Goal: Transaction & Acquisition: Book appointment/travel/reservation

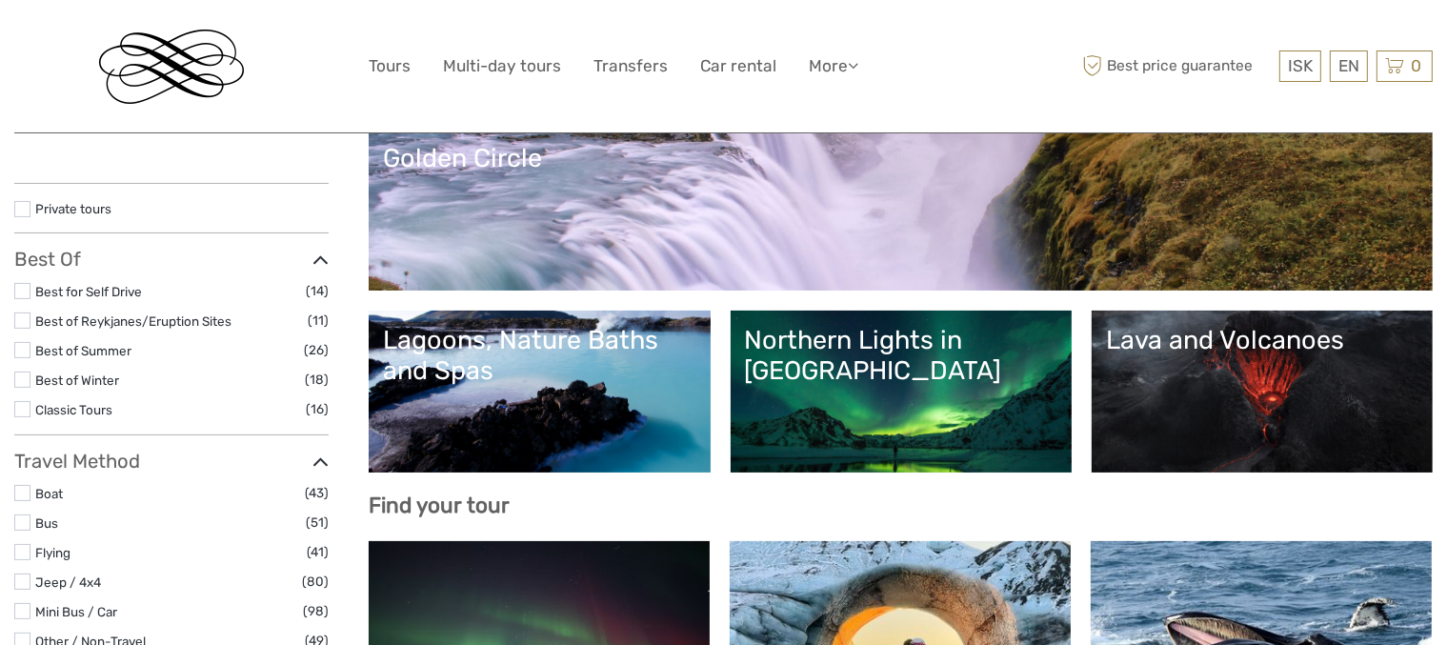
scroll to position [286, 0]
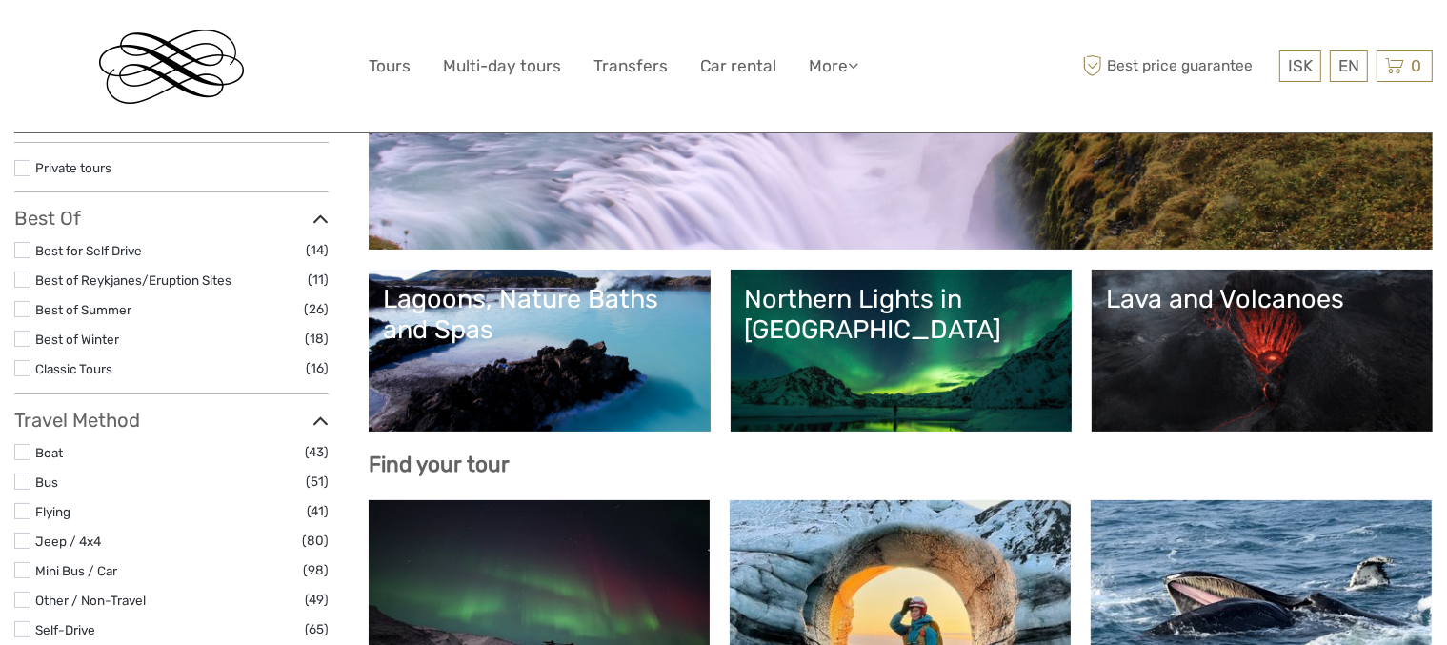
select select
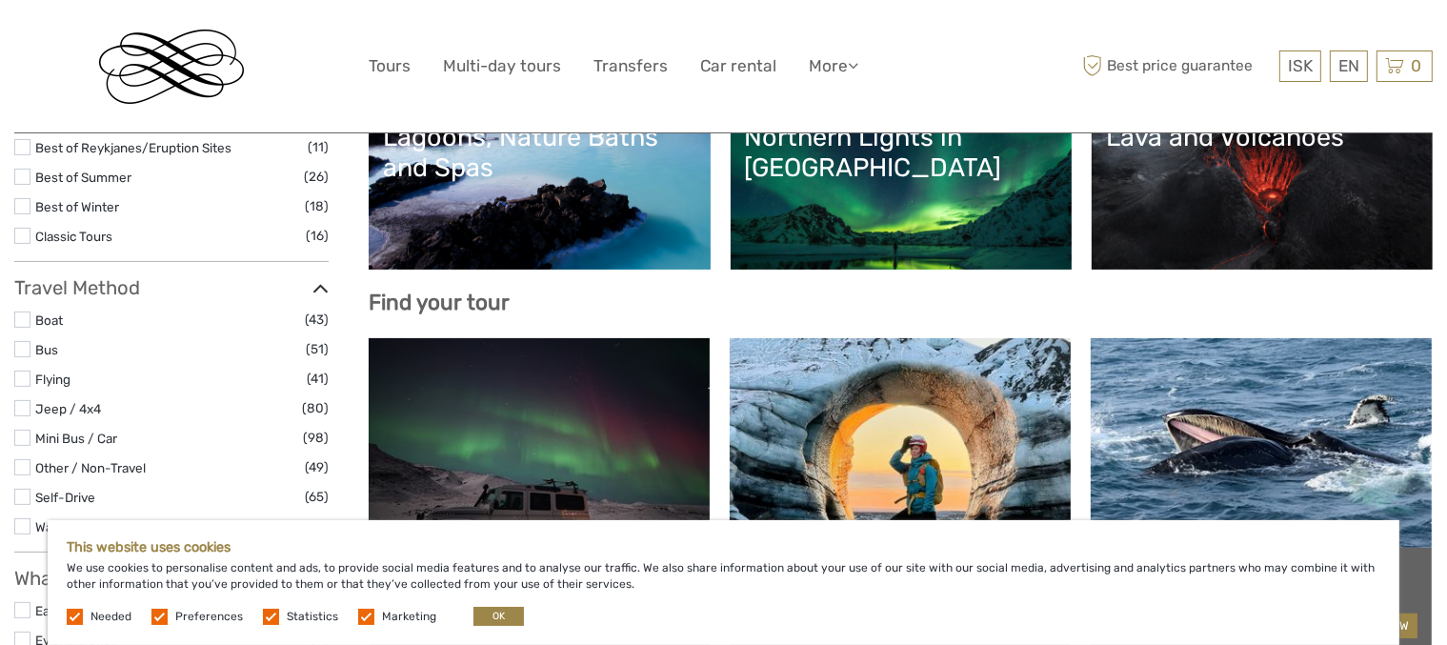
scroll to position [381, 0]
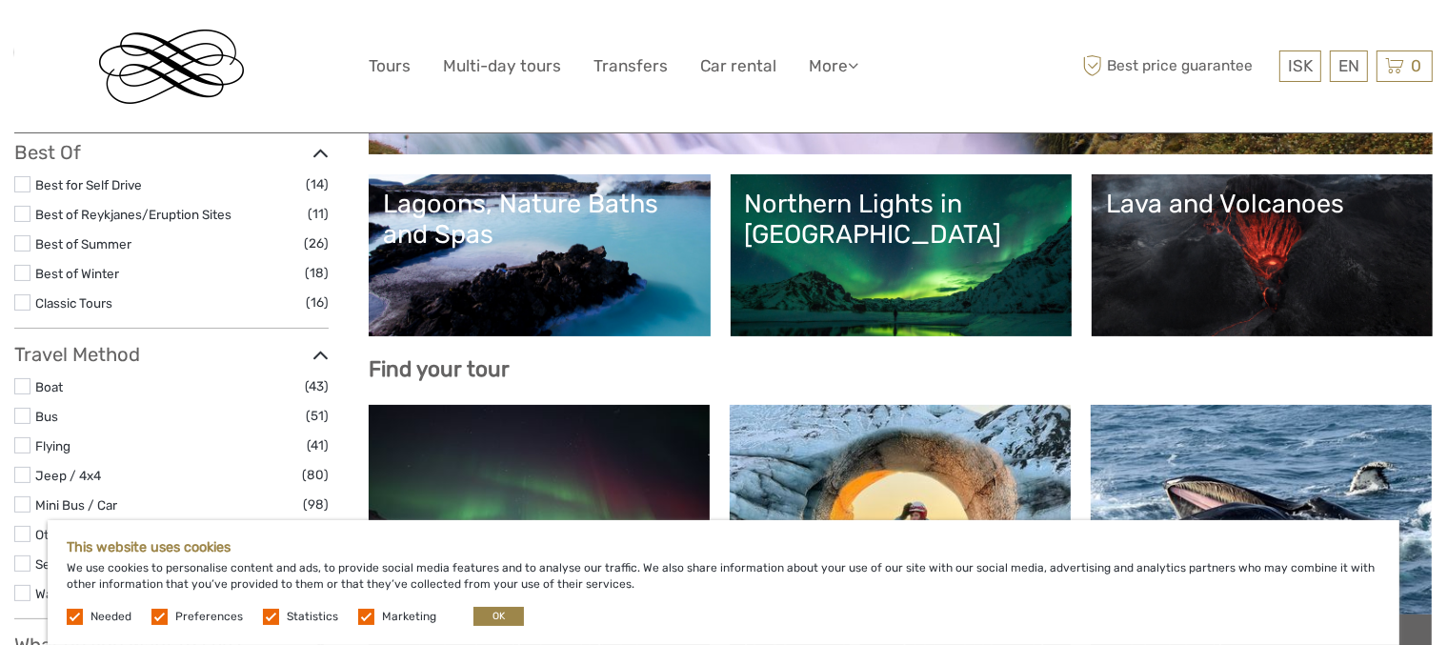
click at [896, 237] on link "Northern Lights in [GEOGRAPHIC_DATA]" at bounding box center [901, 255] width 312 height 133
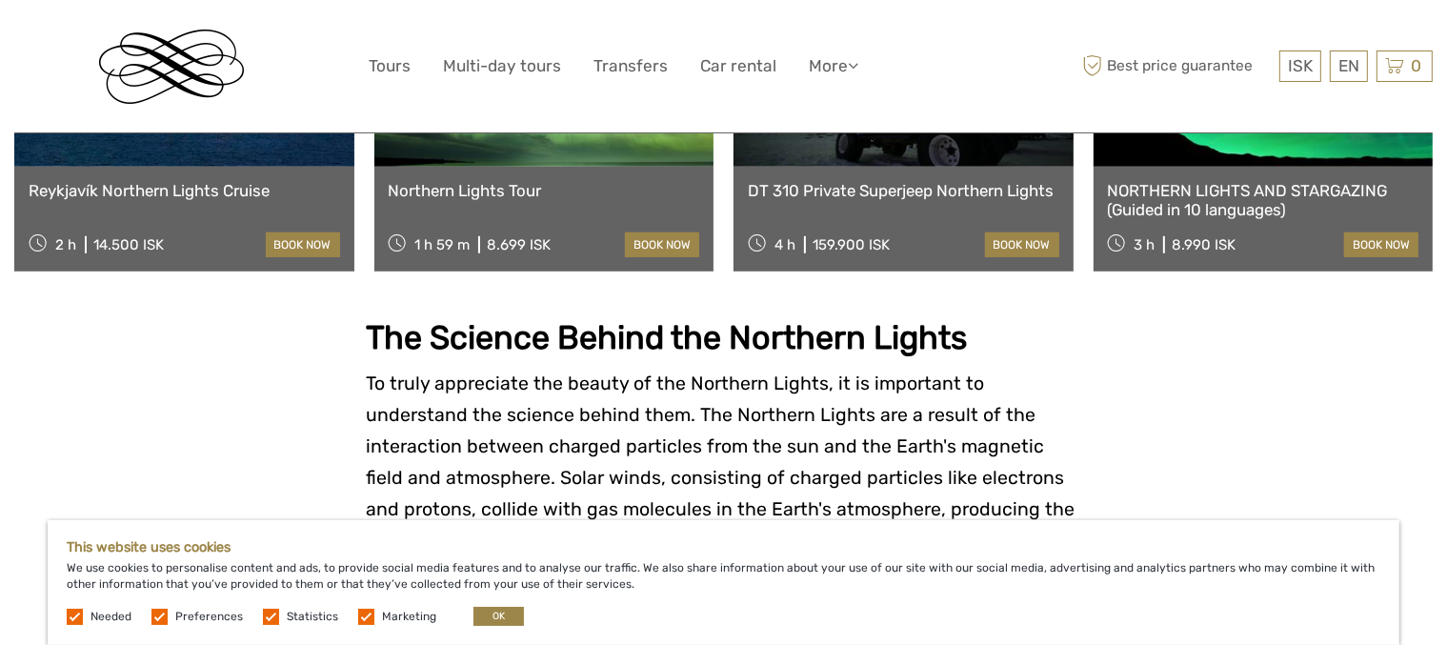
scroll to position [1143, 0]
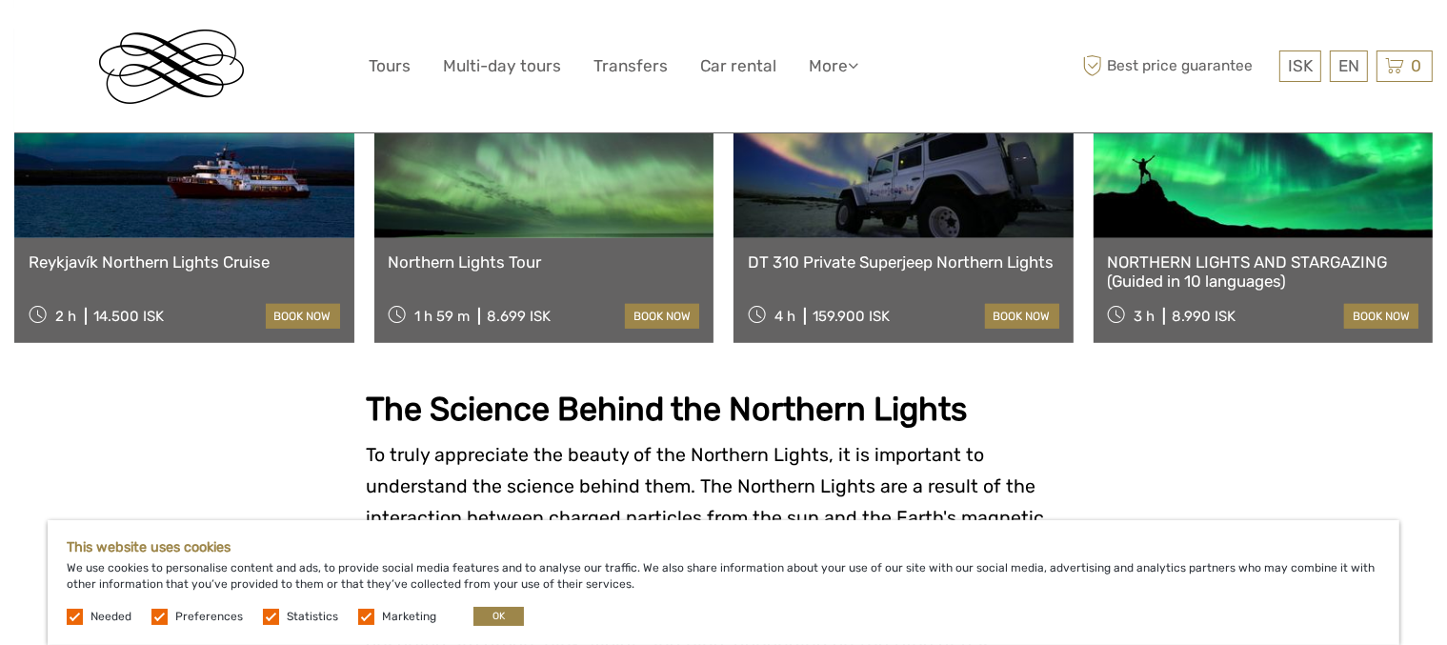
click at [1204, 252] on link "NORTHERN LIGHTS AND STARGAZING (Guided in 10 languages)" at bounding box center [1264, 271] width 312 height 39
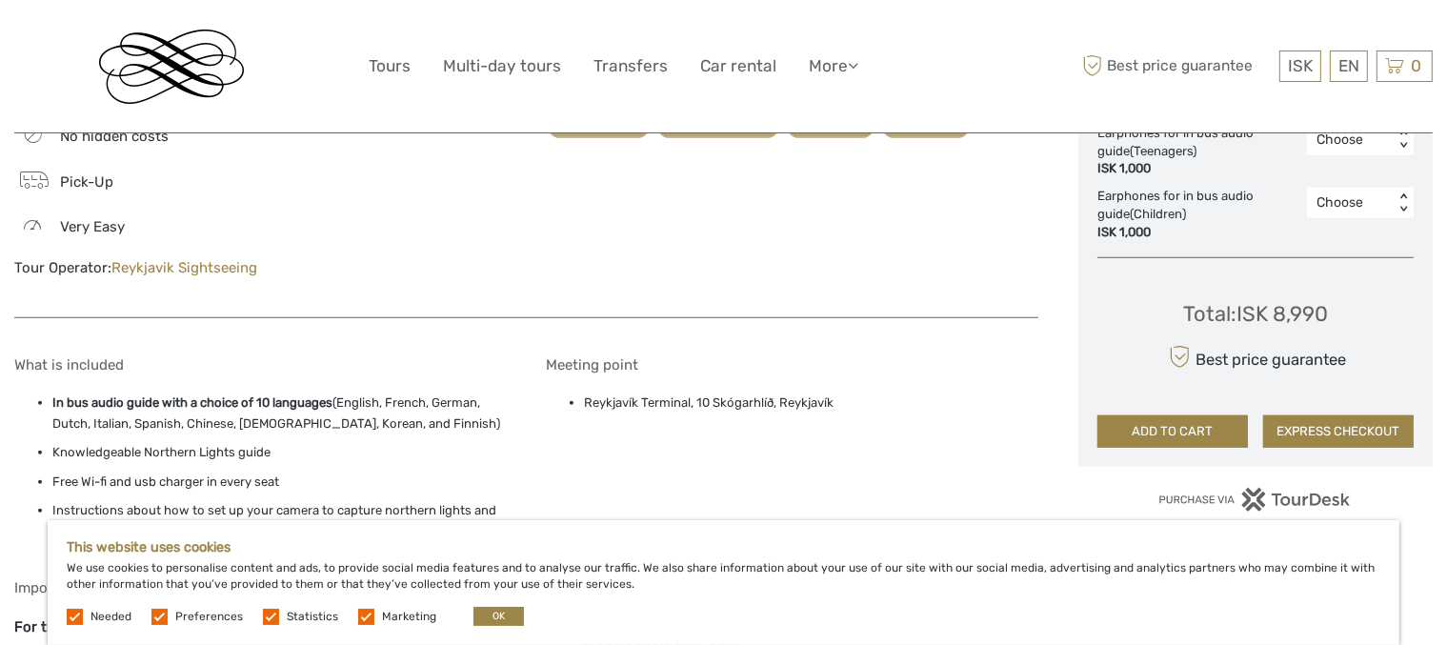
scroll to position [1334, 0]
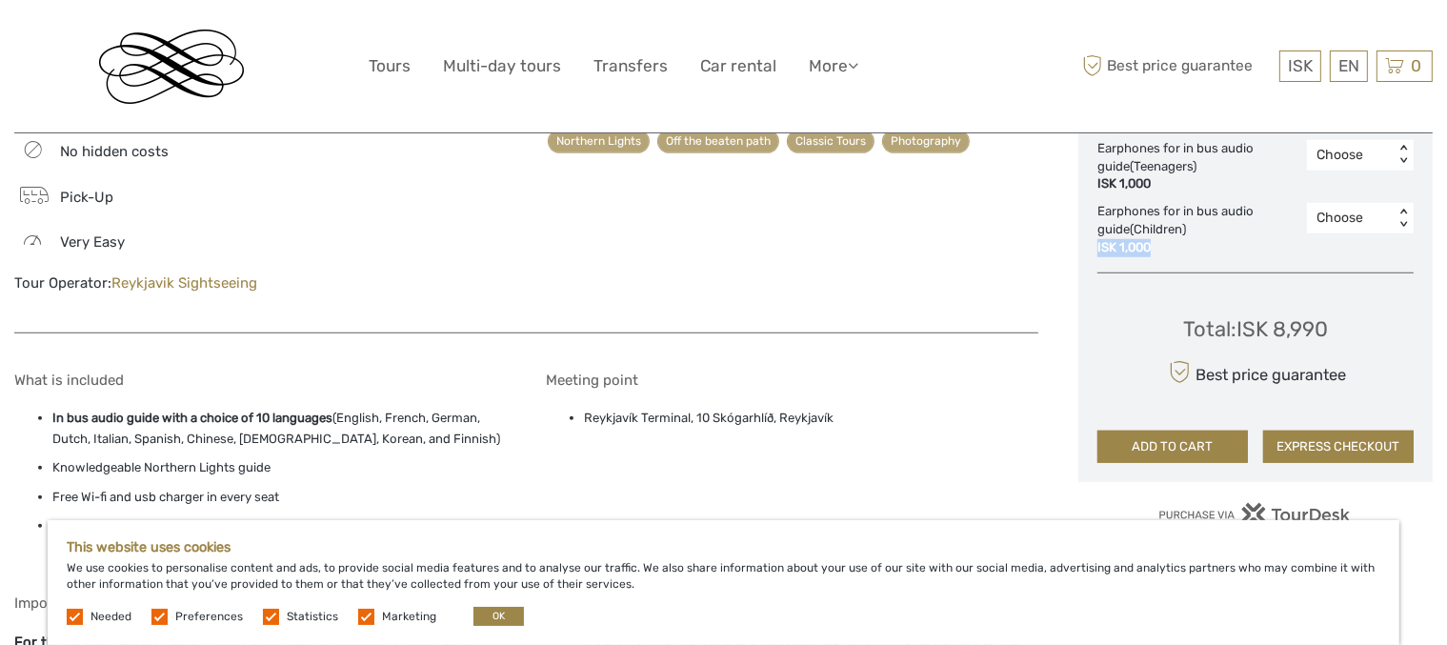
drag, startPoint x: 1097, startPoint y: 248, endPoint x: 1149, endPoint y: 245, distance: 51.5
click at [1149, 245] on div "ISK 1,000" at bounding box center [1197, 248] width 200 height 18
copy div "ISK 1,000"
drag, startPoint x: 1187, startPoint y: 331, endPoint x: 1327, endPoint y: 316, distance: 140.8
click at [1327, 316] on div "Total : ISK 8,990" at bounding box center [1255, 329] width 145 height 30
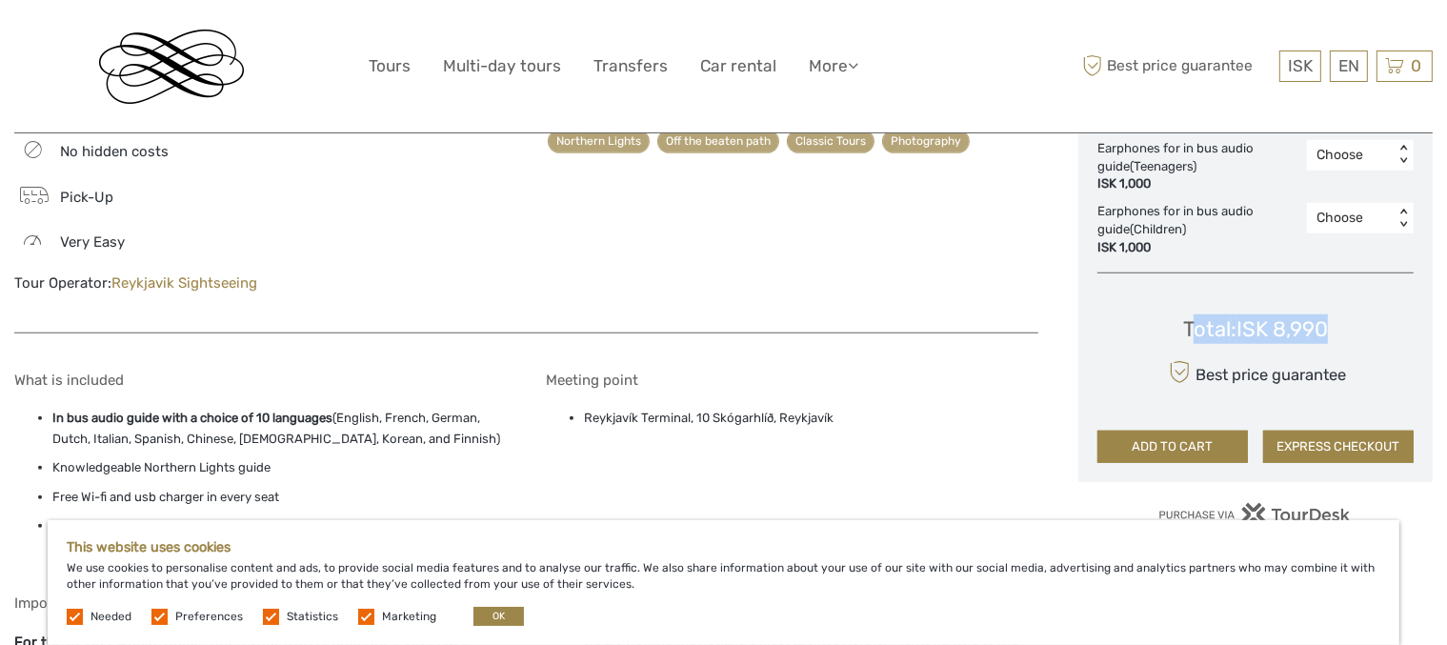
copy div "otal : ISK 8,990"
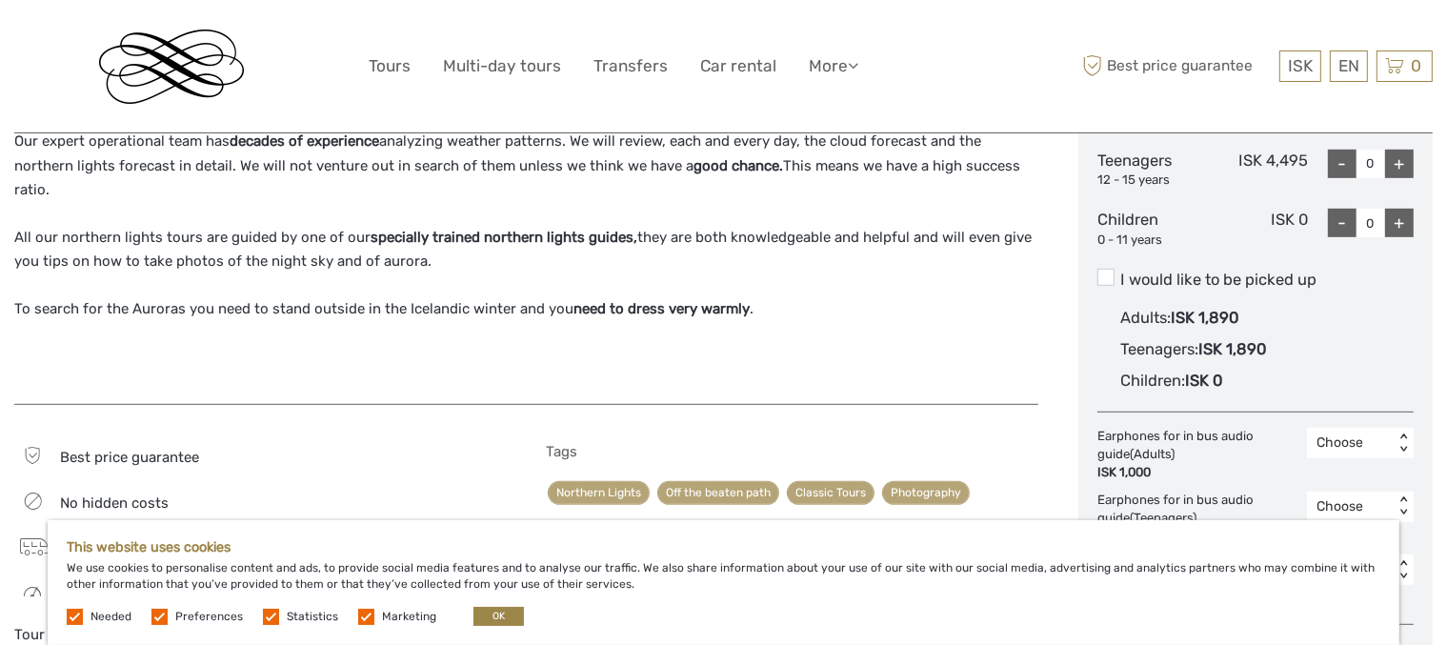
scroll to position [953, 0]
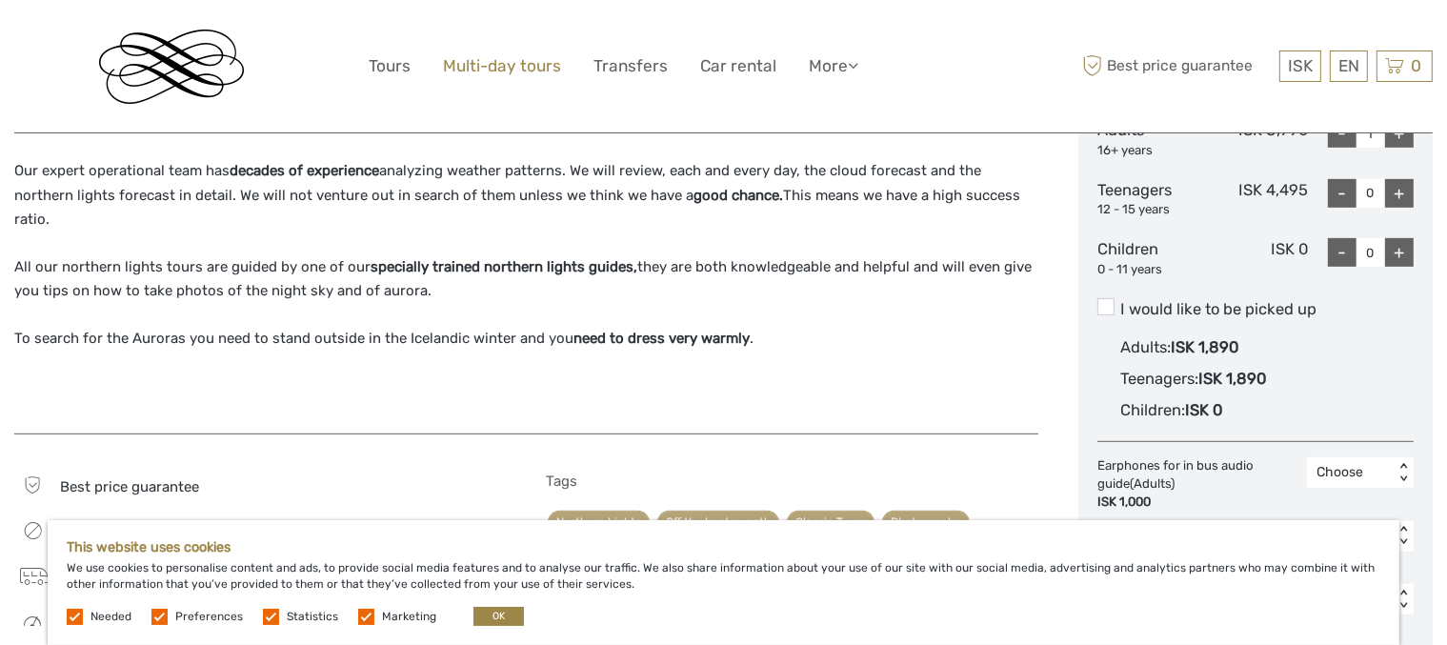
click at [511, 66] on link "Multi-day tours" at bounding box center [502, 66] width 118 height 28
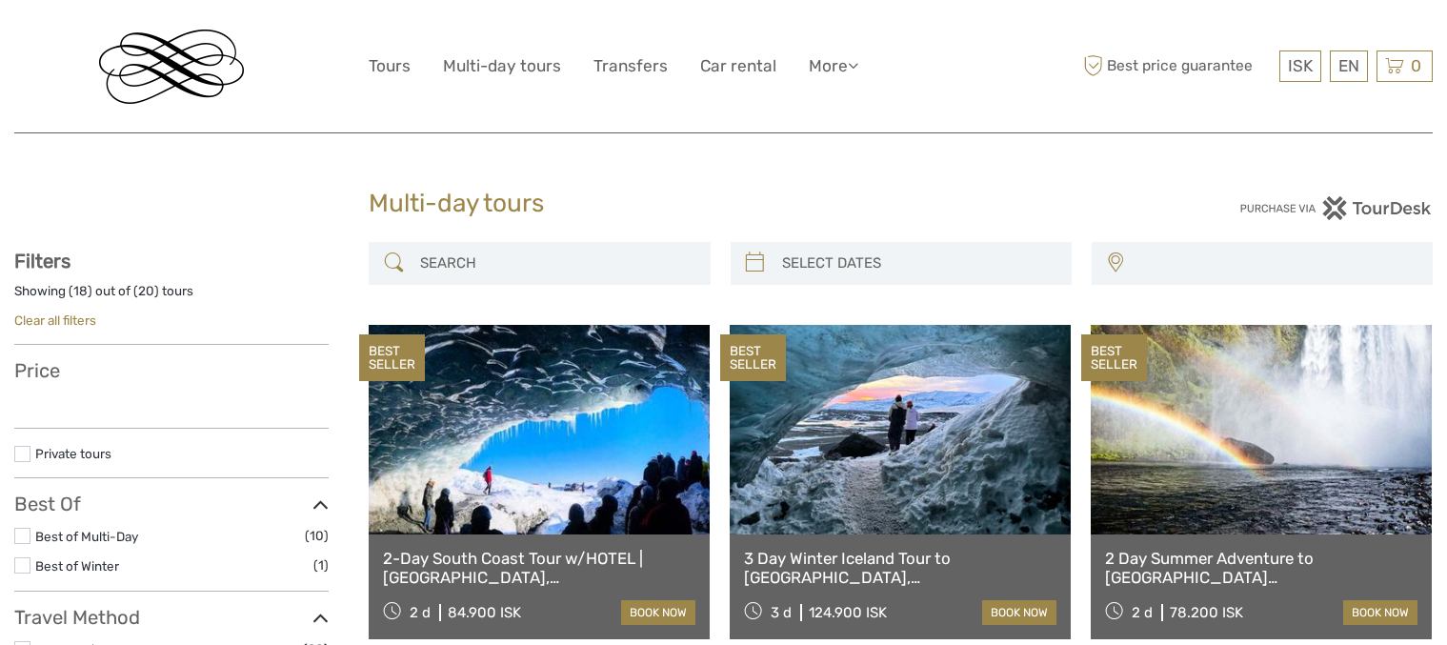
select select
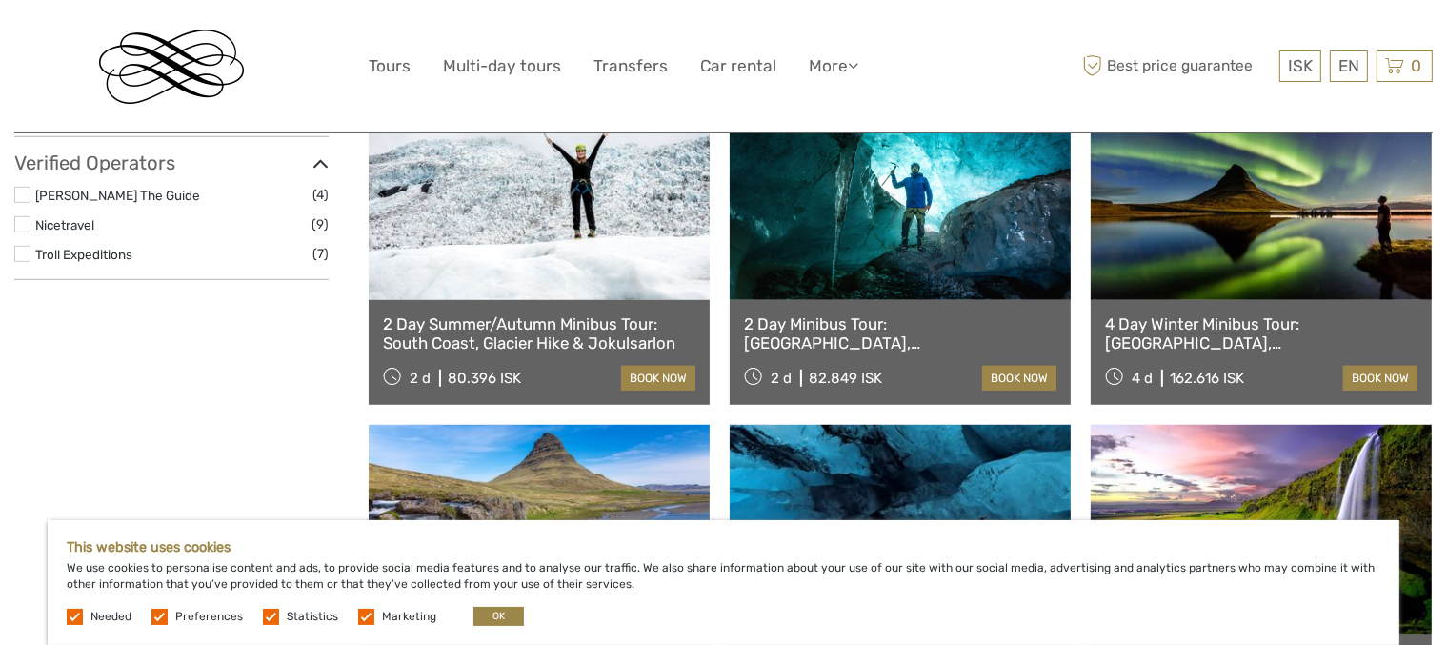
scroll to position [1238, 0]
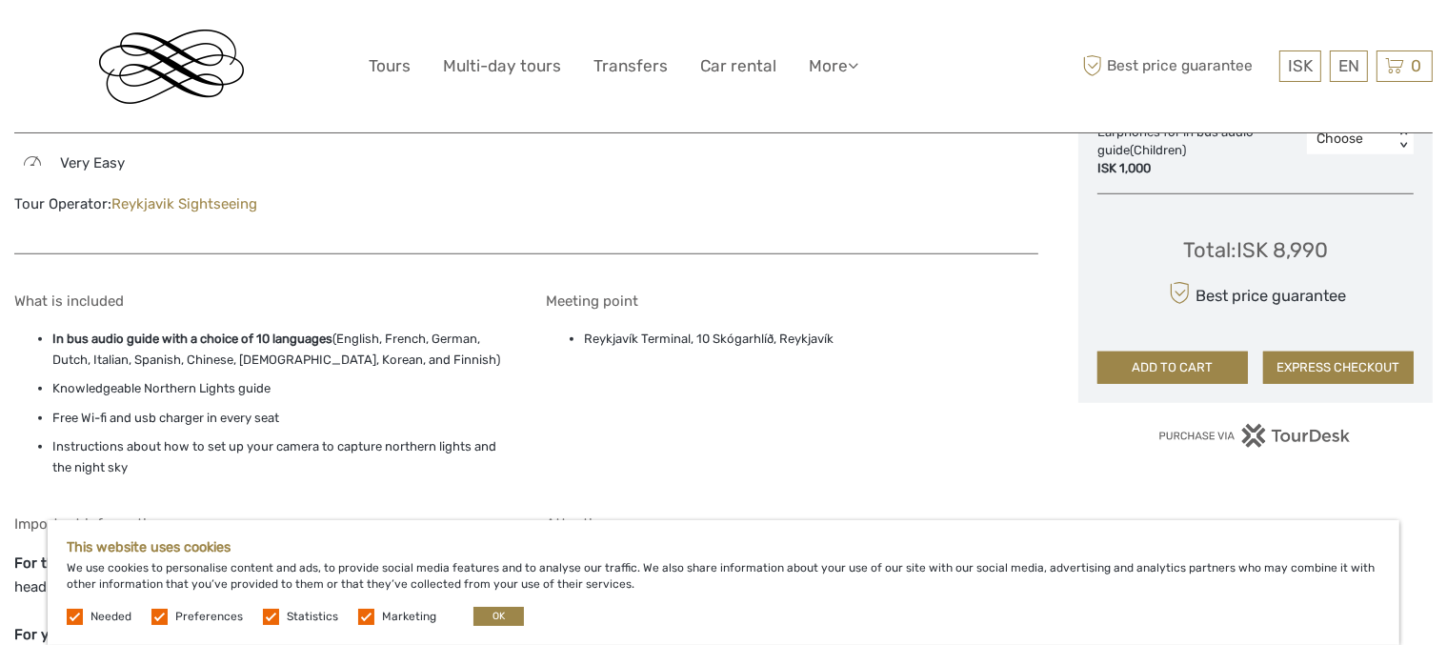
scroll to position [1429, 0]
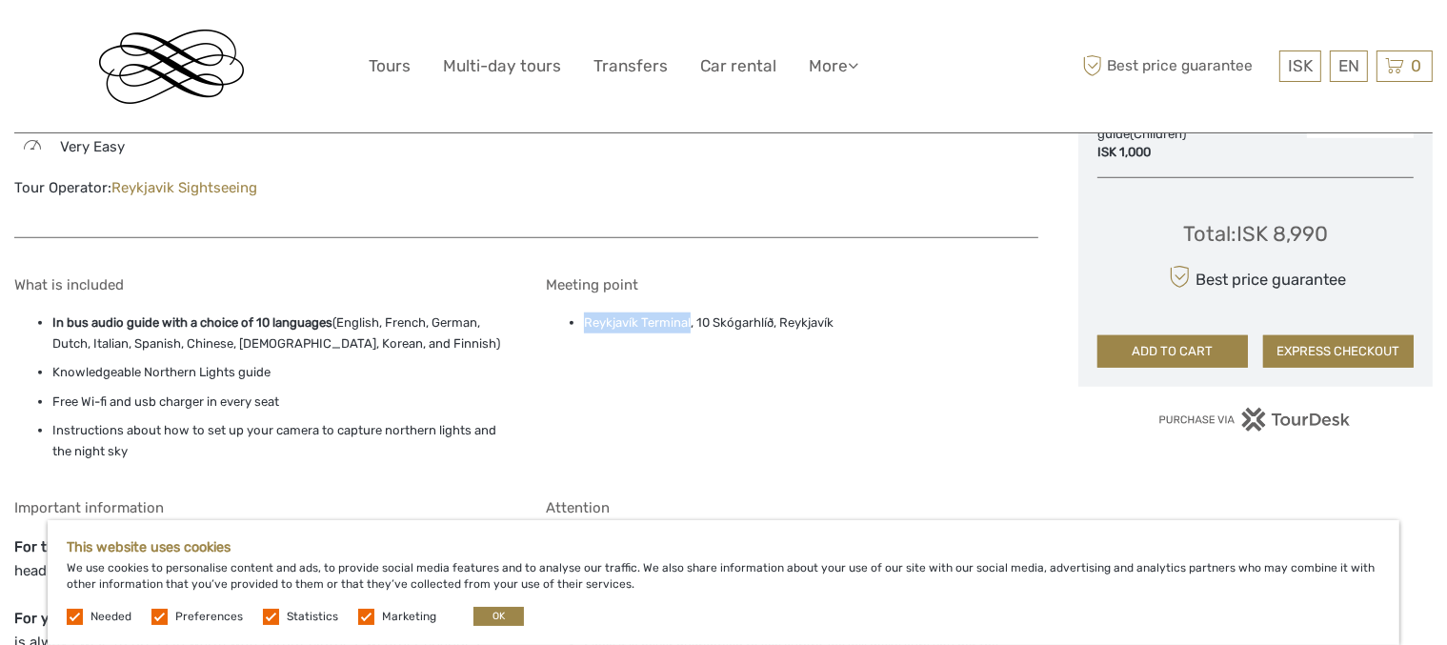
drag, startPoint x: 587, startPoint y: 294, endPoint x: 692, endPoint y: 293, distance: 104.8
click at [692, 312] on li "Reykjavík Terminal, 10 Skógarhlíð, Reykjavík" at bounding box center [810, 322] width 453 height 21
drag, startPoint x: 669, startPoint y: 294, endPoint x: 633, endPoint y: 321, distance: 45.0
click at [633, 321] on div "Meeting point Reykjavík Terminal, 10 Skógarhlíð, Reykjavík" at bounding box center [792, 373] width 492 height 194
click at [614, 310] on div "Meeting point Reykjavík Terminal, 10 Skógarhlíð, Reykjavík" at bounding box center [792, 373] width 492 height 194
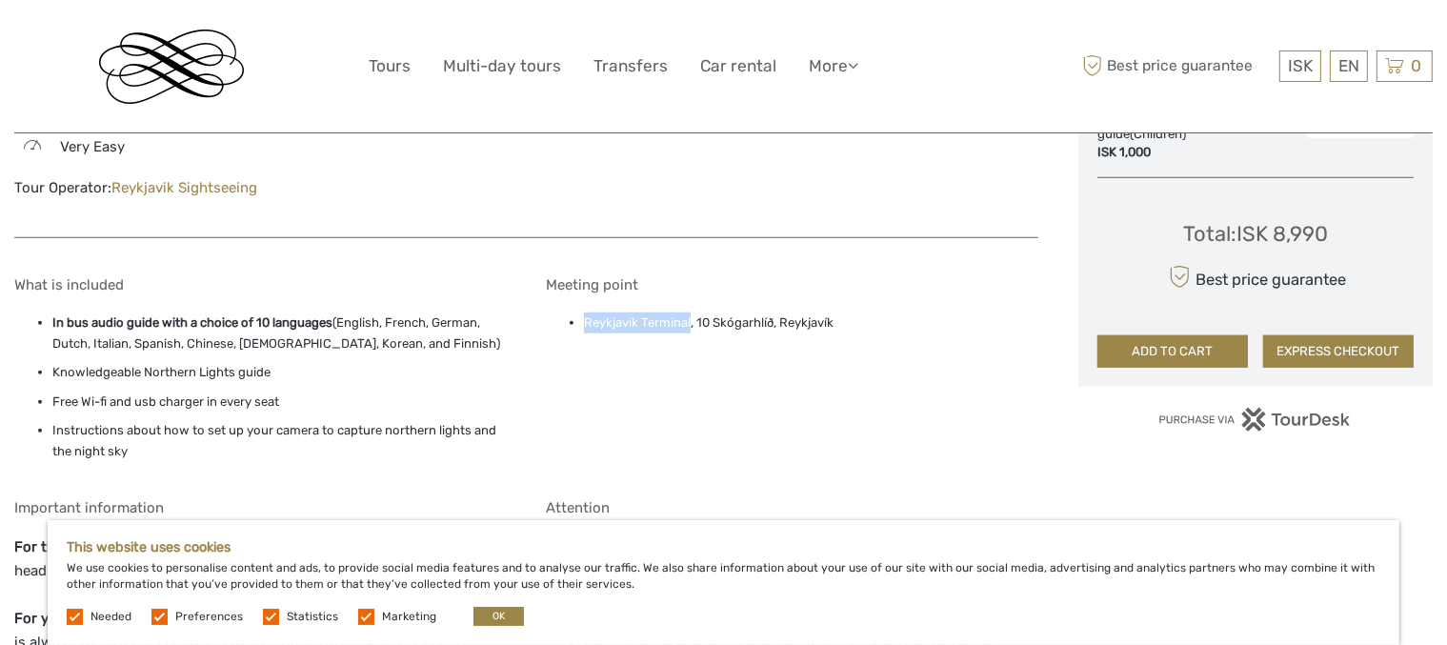
click at [673, 338] on div "Meeting point Reykjavík Terminal, 10 Skógarhlíð, Reykjavík" at bounding box center [792, 373] width 492 height 194
drag, startPoint x: 587, startPoint y: 295, endPoint x: 836, endPoint y: 288, distance: 249.7
click at [836, 312] on li "Reykjavík Terminal, 10 Skógarhlíð, Reykjavík" at bounding box center [810, 322] width 453 height 21
copy li "Reykjavík Terminal, 10 Skógarhlíð, Reykjavík"
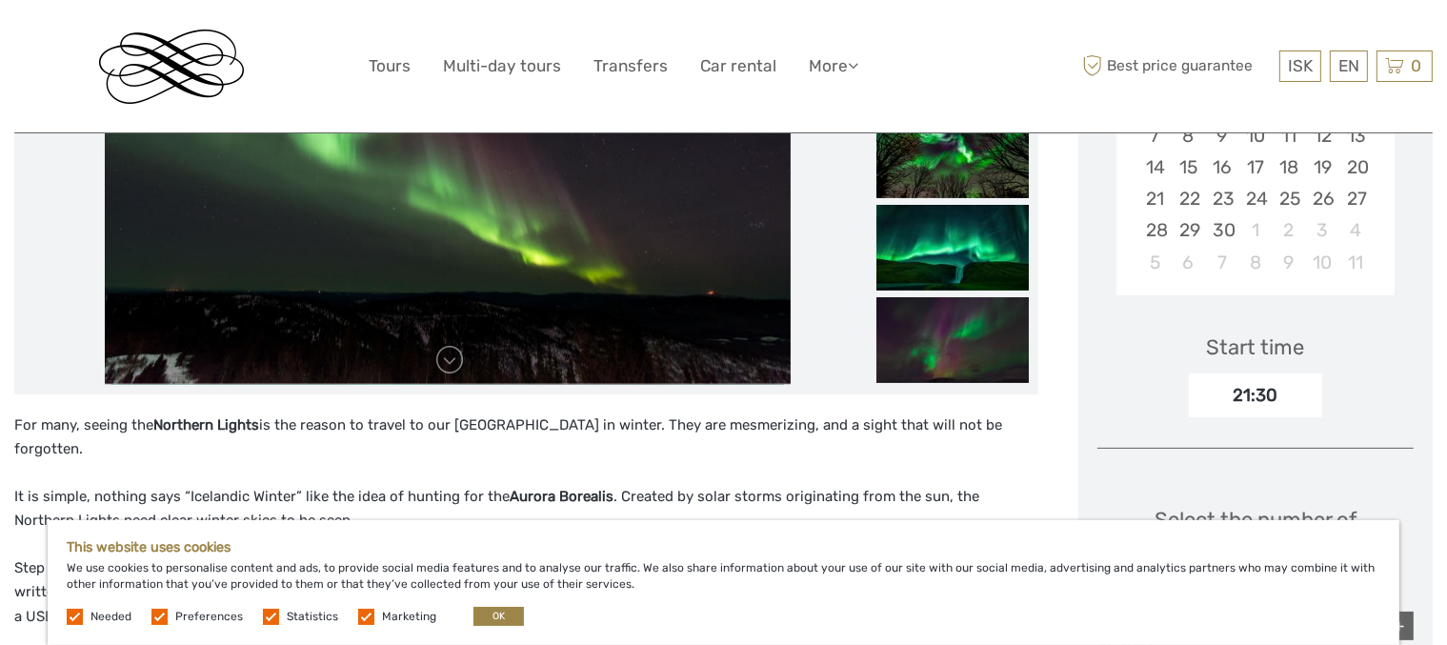
scroll to position [476, 0]
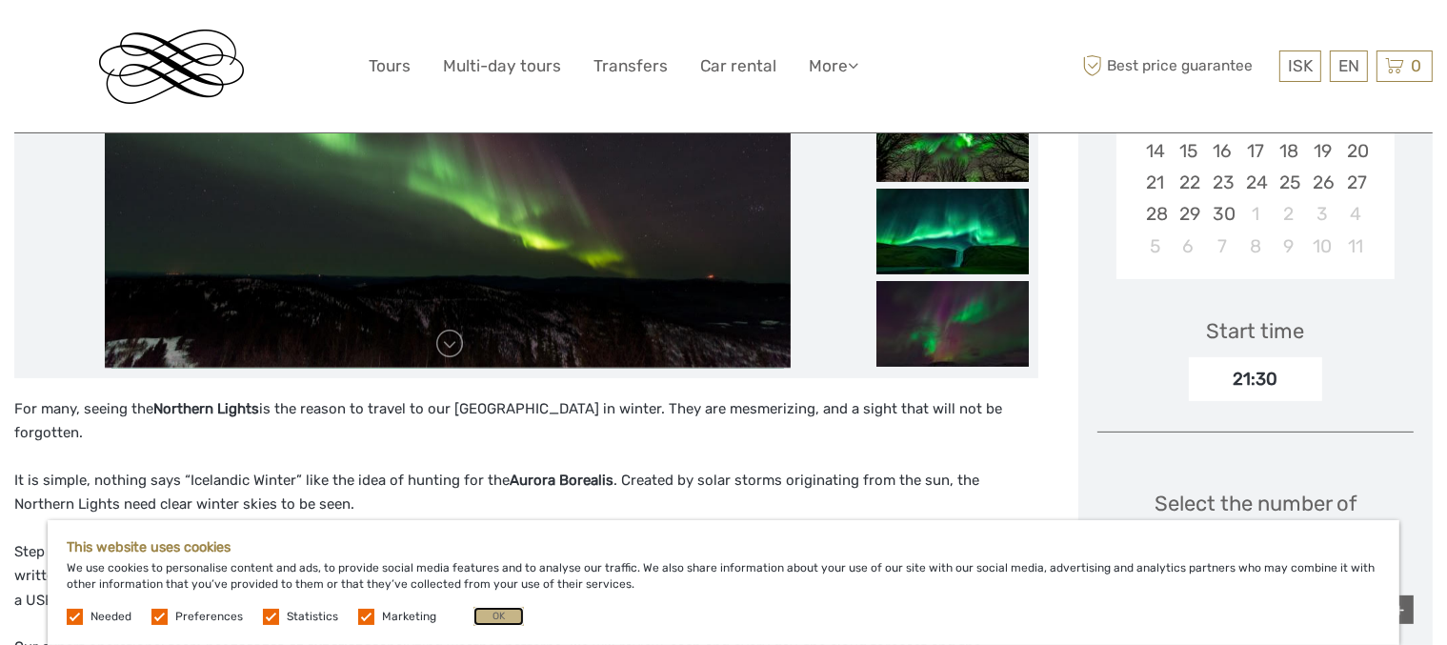
click at [495, 615] on button "OK" at bounding box center [498, 616] width 50 height 19
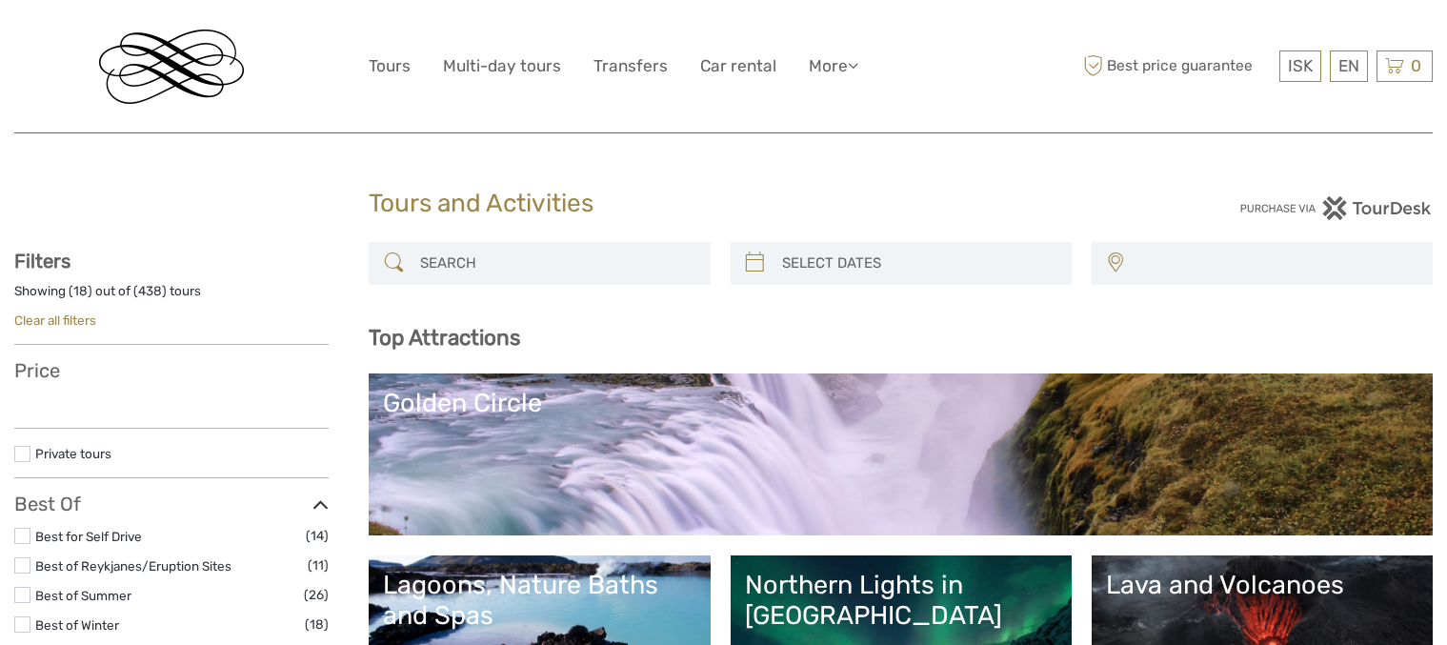
select select
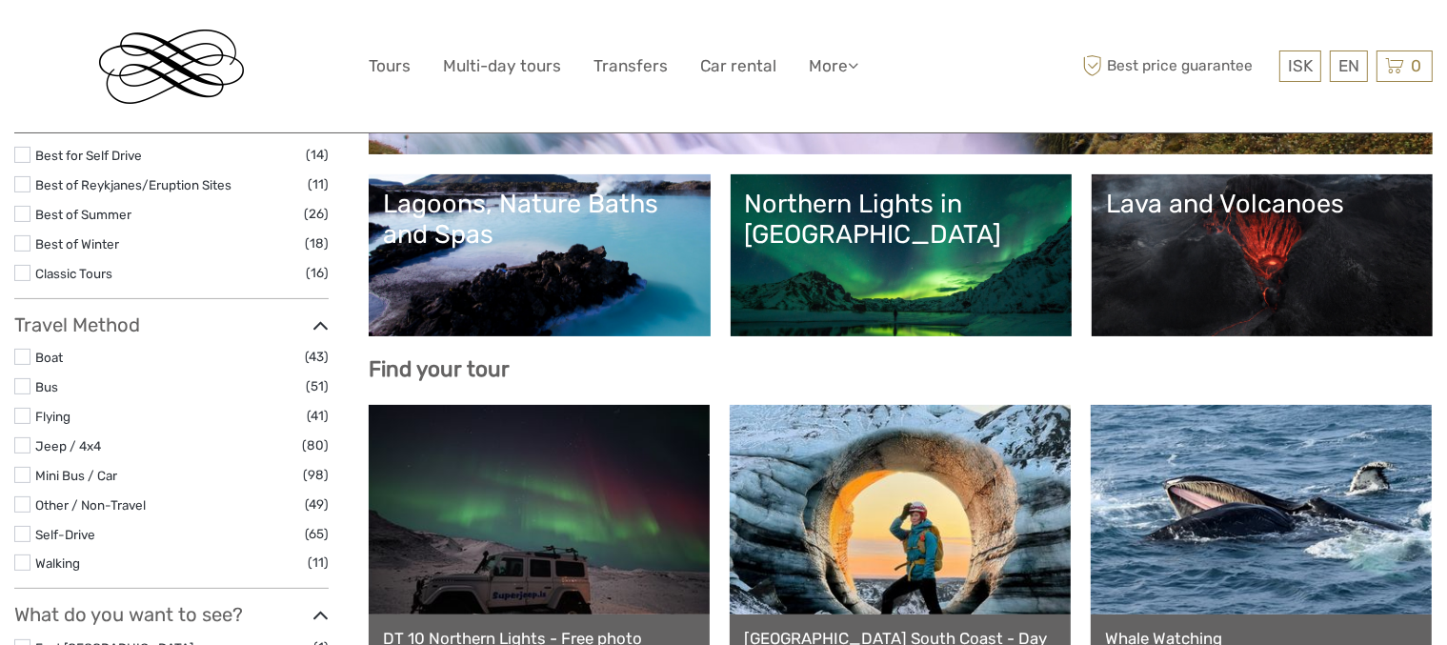
select select
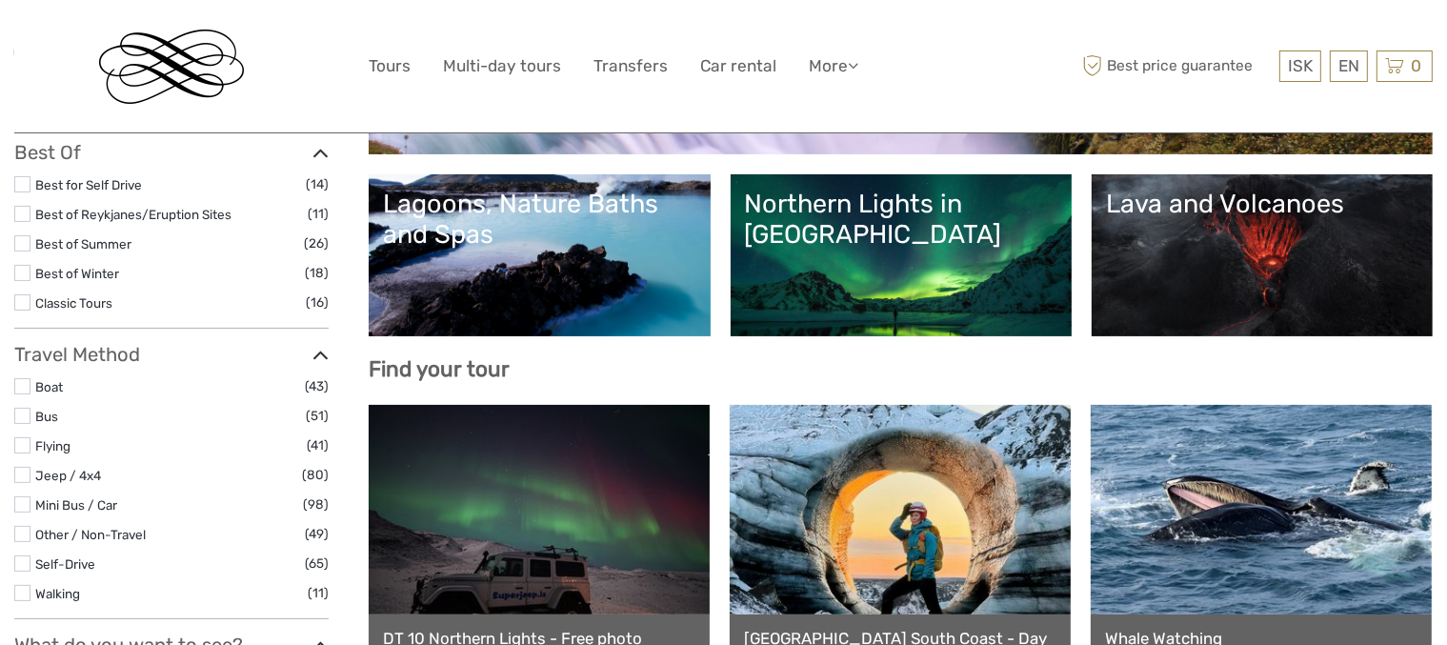
scroll to position [0, 0]
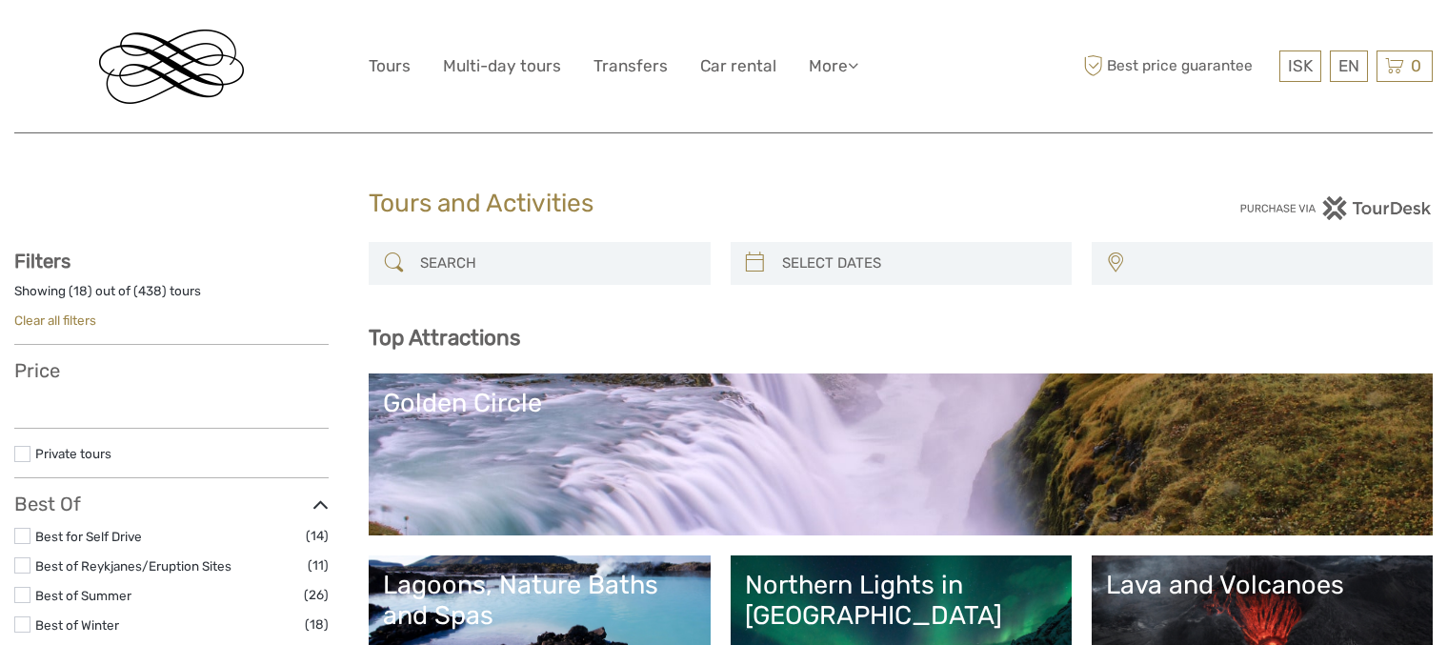
select select
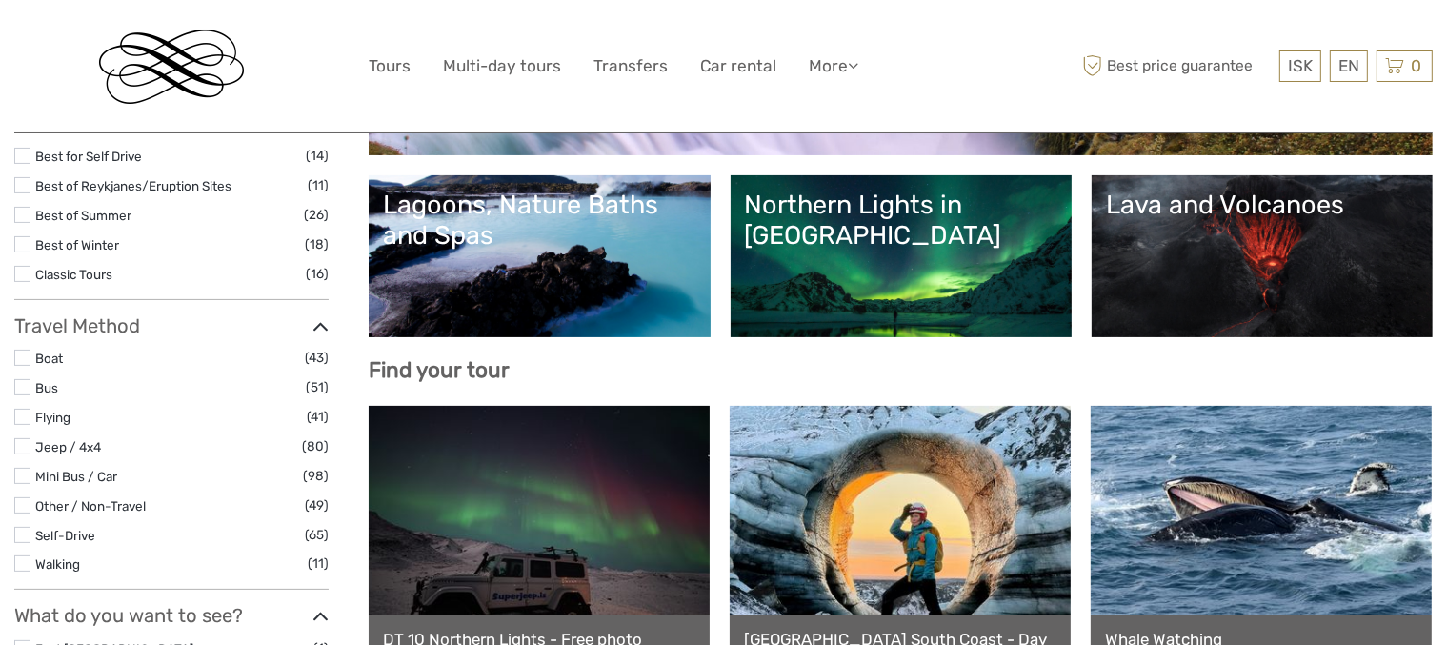
scroll to position [381, 0]
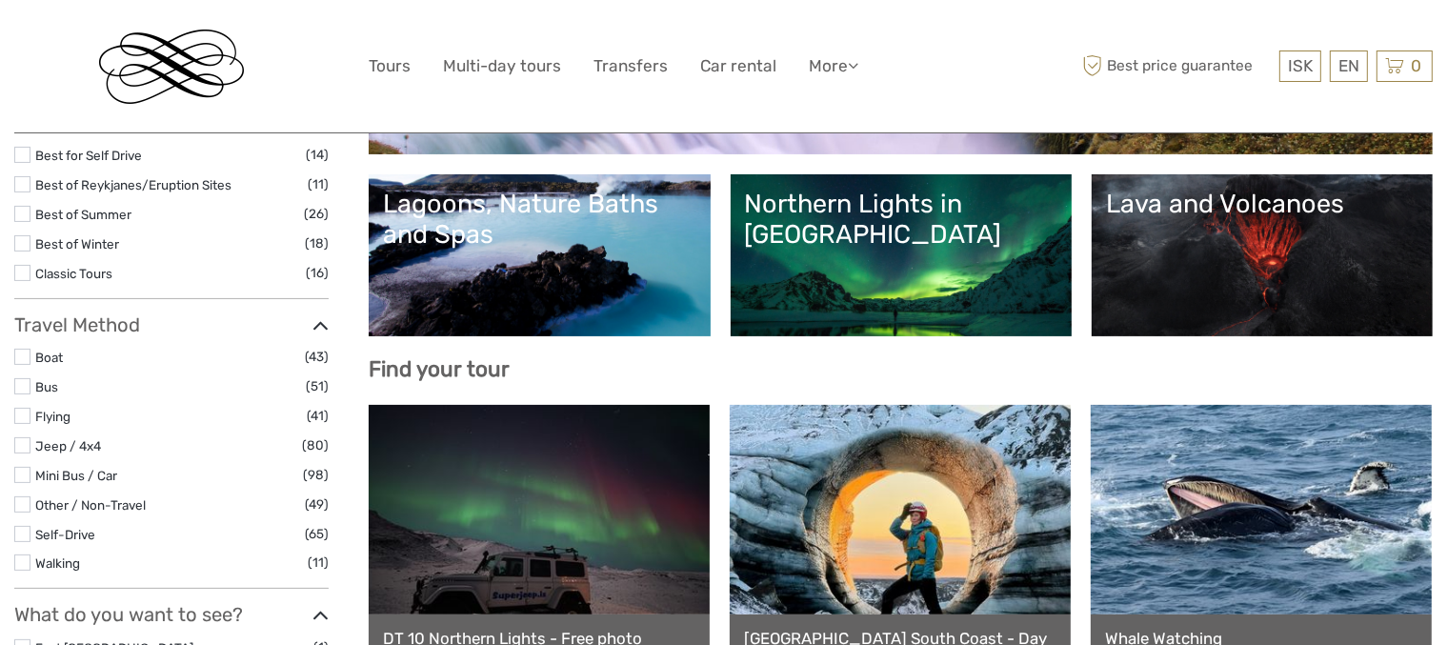
select select
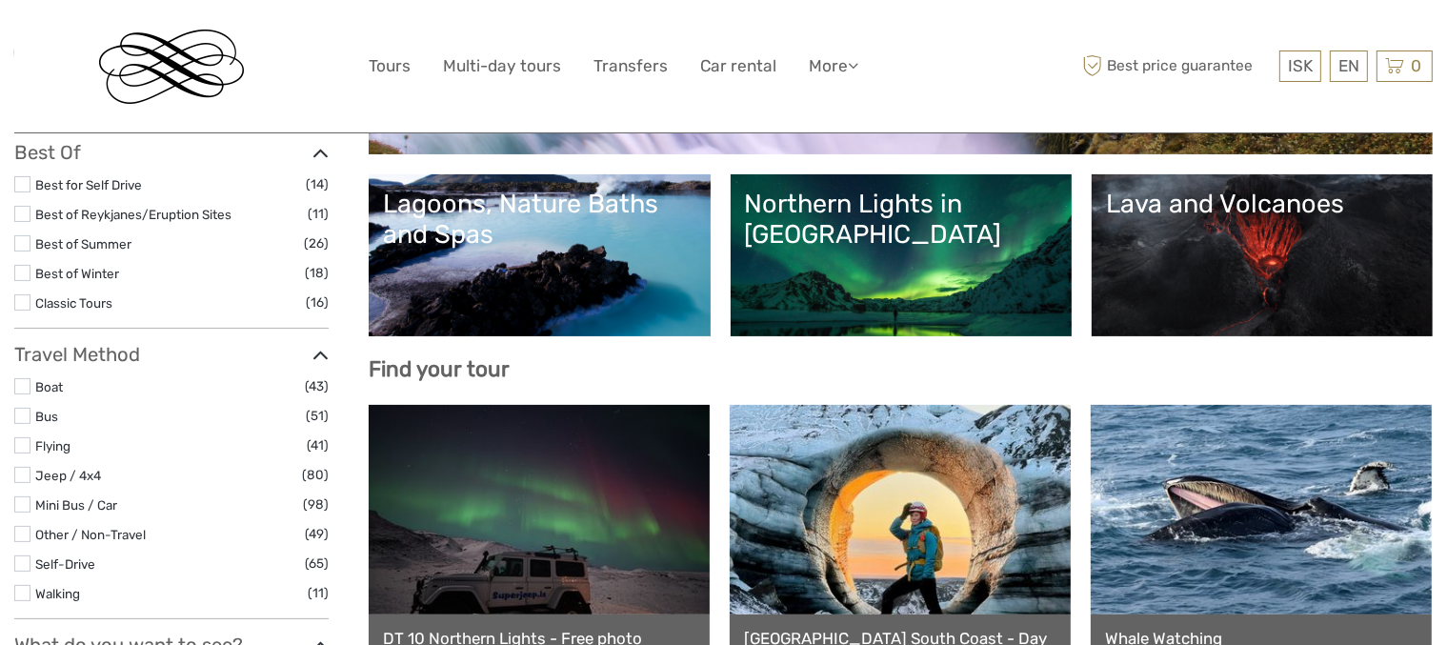
click at [908, 271] on link "Northern Lights in [GEOGRAPHIC_DATA]" at bounding box center [901, 255] width 312 height 133
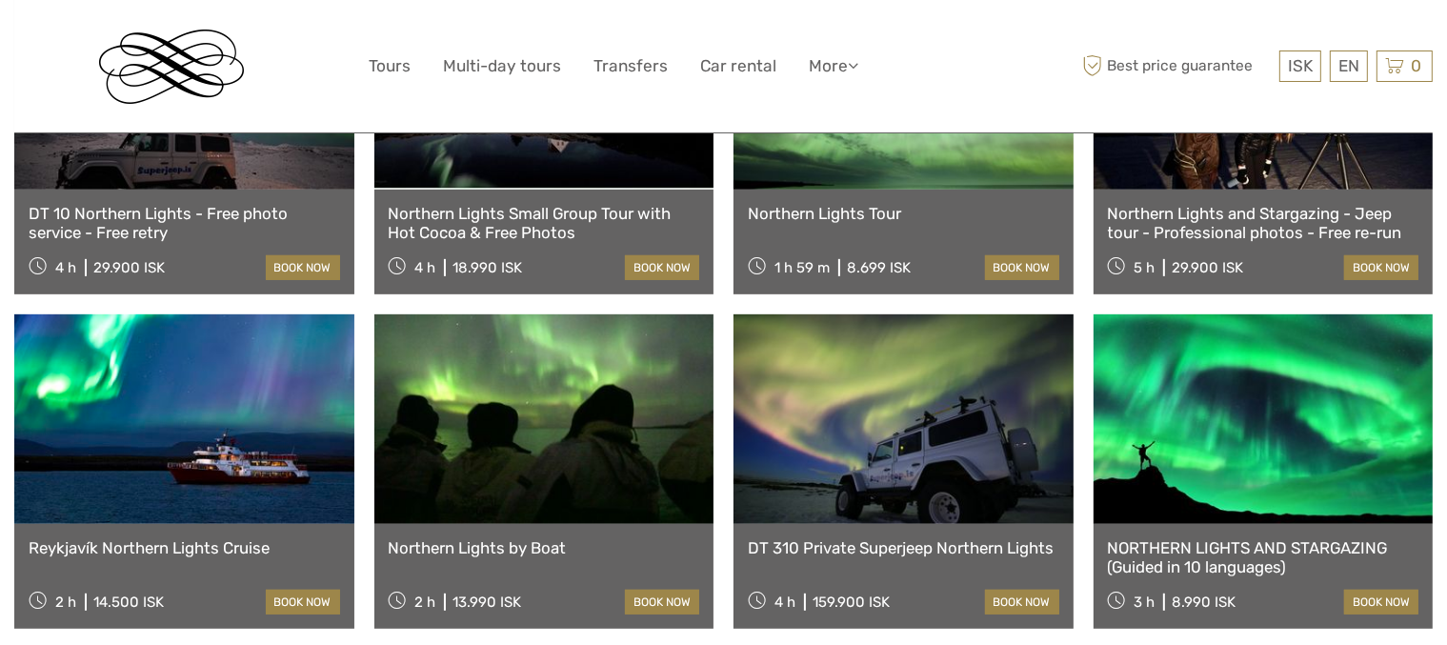
scroll to position [762, 0]
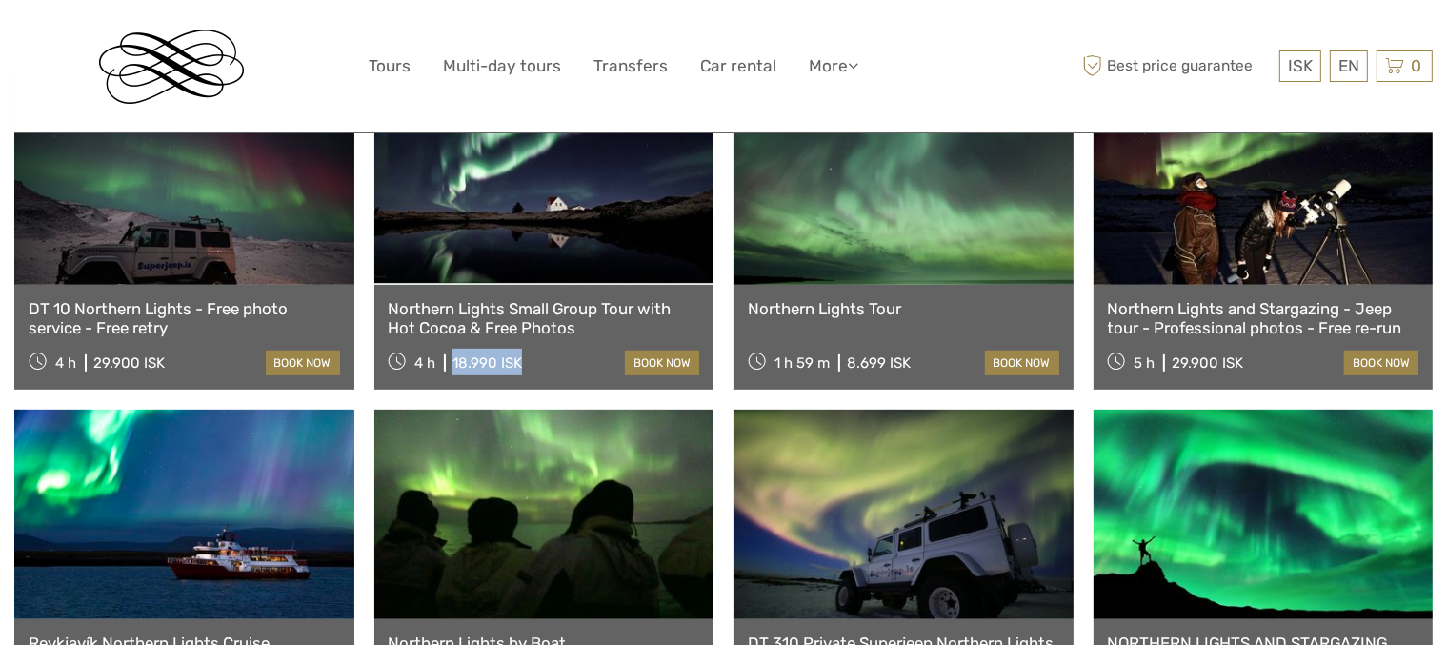
drag, startPoint x: 454, startPoint y: 327, endPoint x: 522, endPoint y: 329, distance: 67.7
click at [522, 349] on div "4 h 18.990 ISK book now" at bounding box center [545, 362] width 312 height 27
copy div "18.990 ISK"
click at [671, 351] on link "book now" at bounding box center [662, 363] width 74 height 25
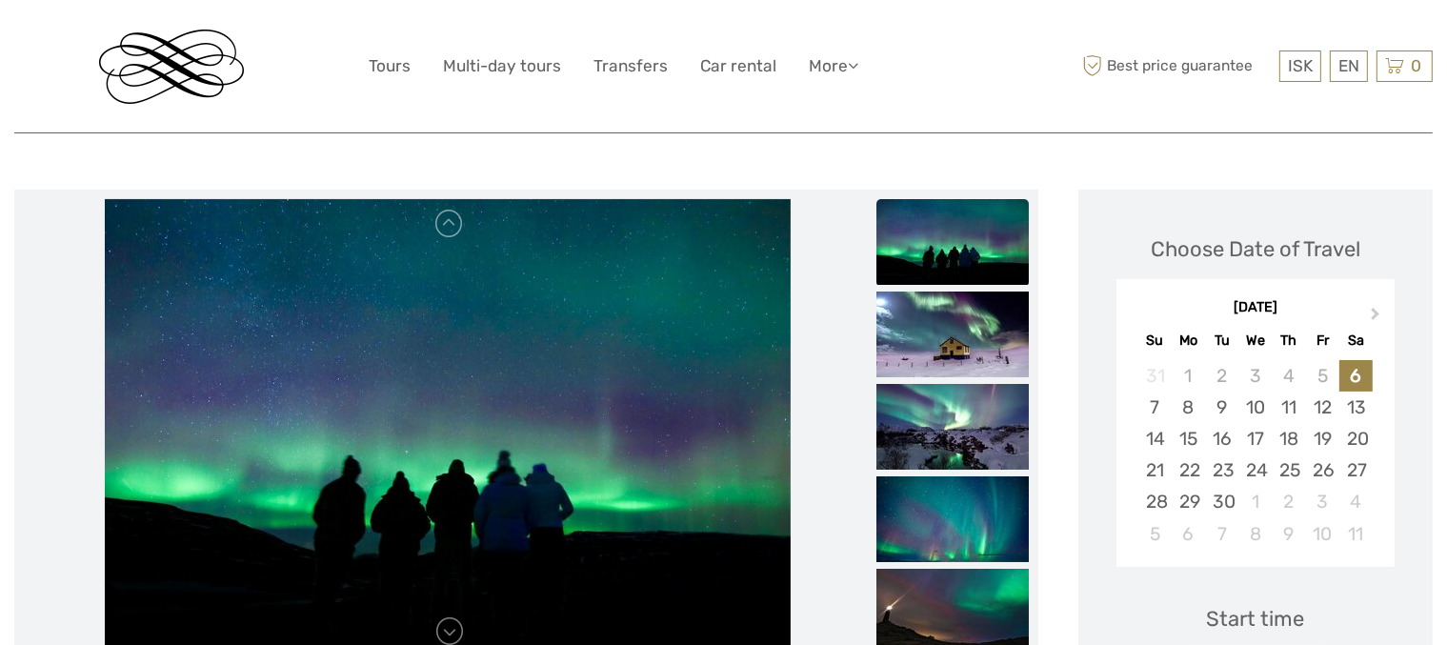
scroll to position [191, 0]
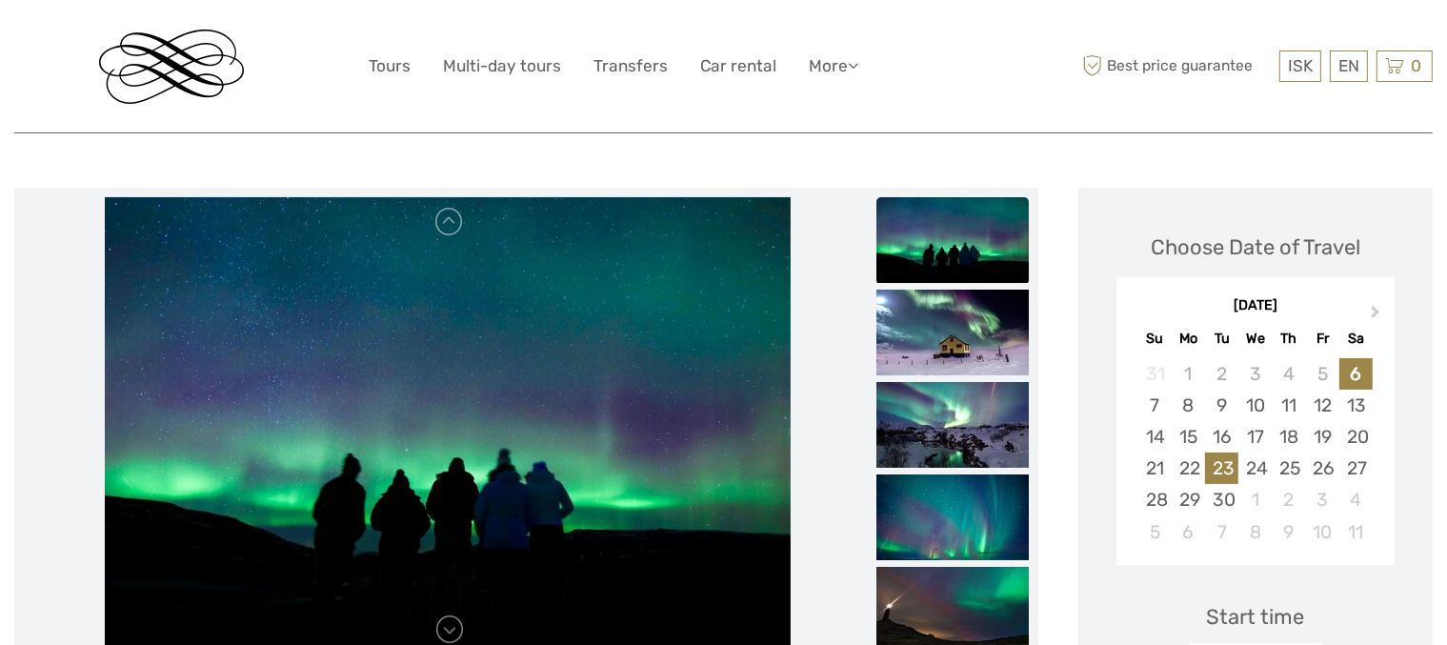
click at [1233, 469] on div "23" at bounding box center [1221, 468] width 33 height 31
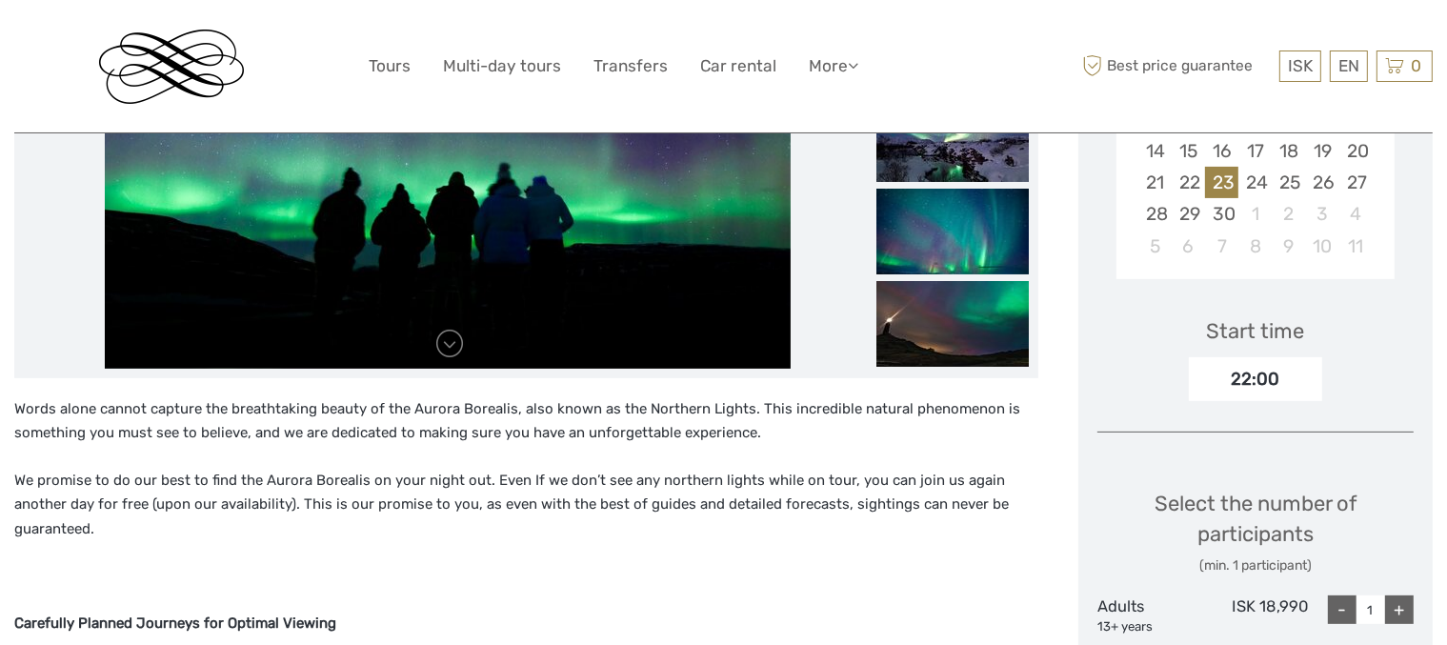
scroll to position [572, 0]
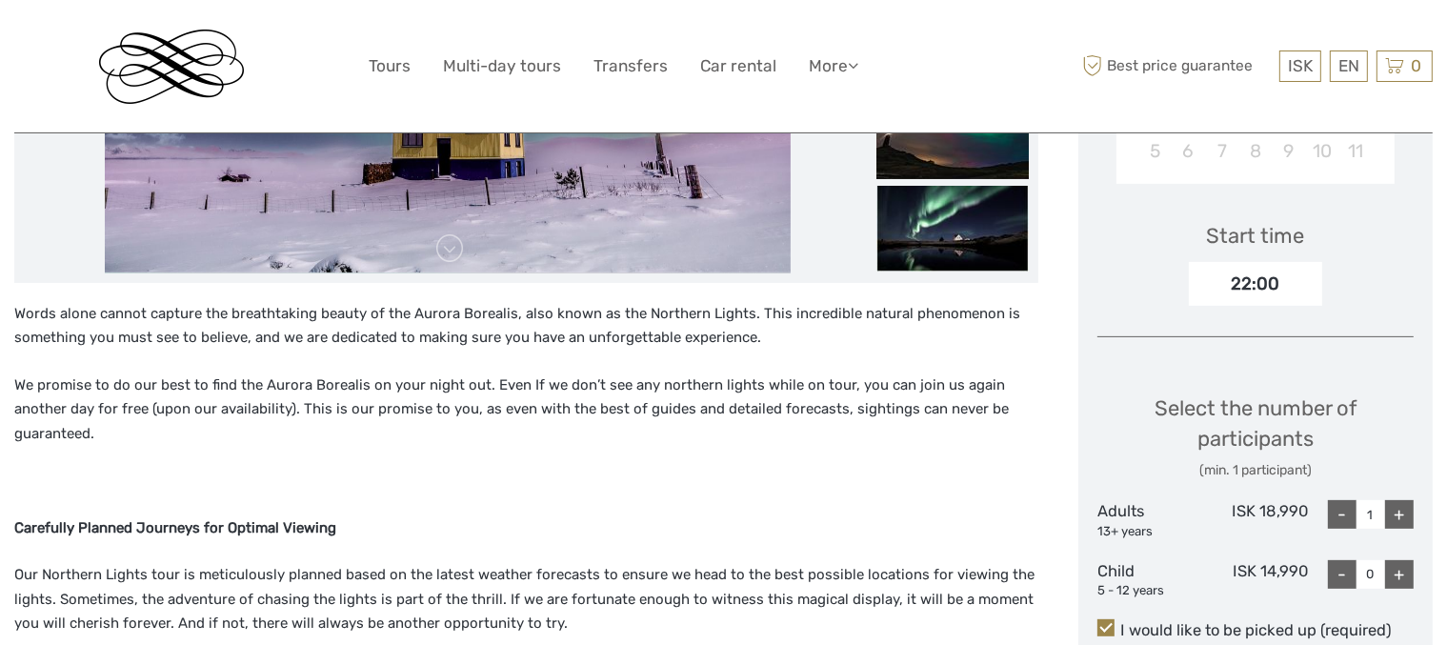
click at [1404, 517] on div "+" at bounding box center [1399, 514] width 29 height 29
type input "4"
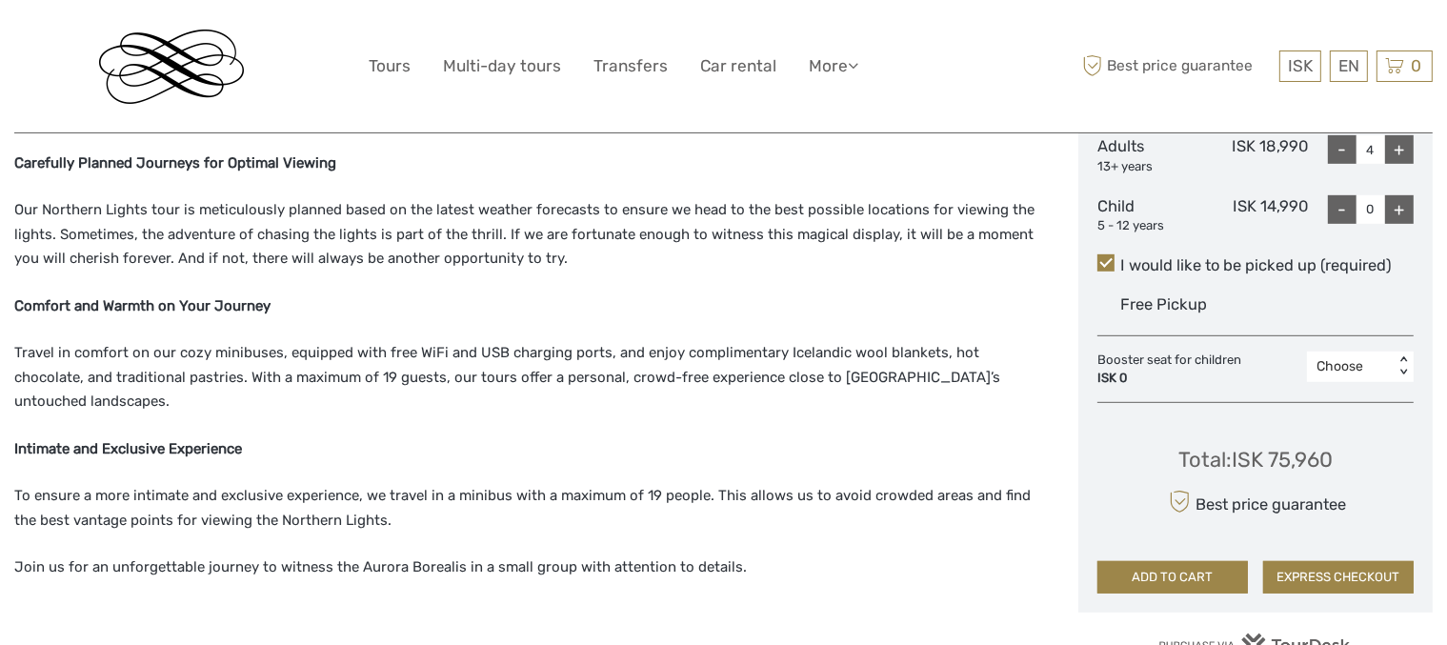
scroll to position [953, 0]
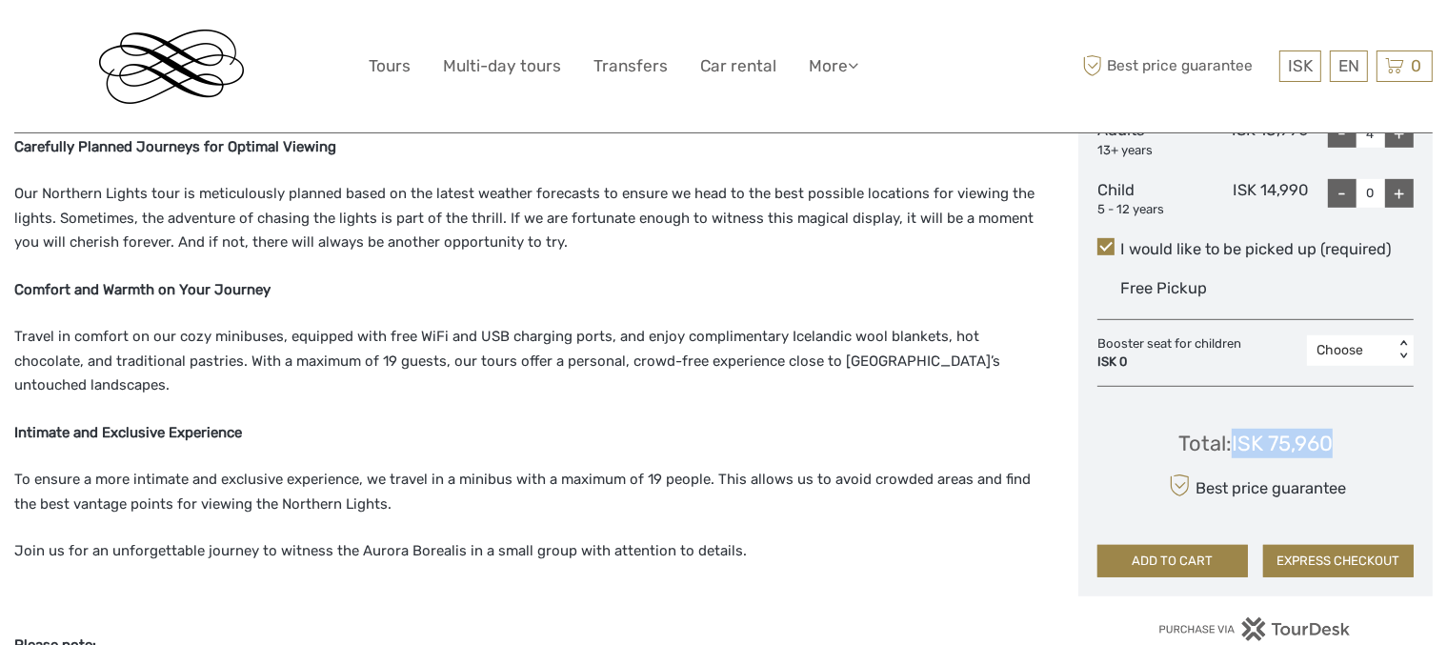
drag, startPoint x: 1233, startPoint y: 444, endPoint x: 1341, endPoint y: 438, distance: 108.8
click at [1341, 438] on div "Total : ISK 75,960 Best price guarantee ADD TO CART EXPRESS CHECKOUT" at bounding box center [1255, 489] width 316 height 174
copy div "ISK 75,960"
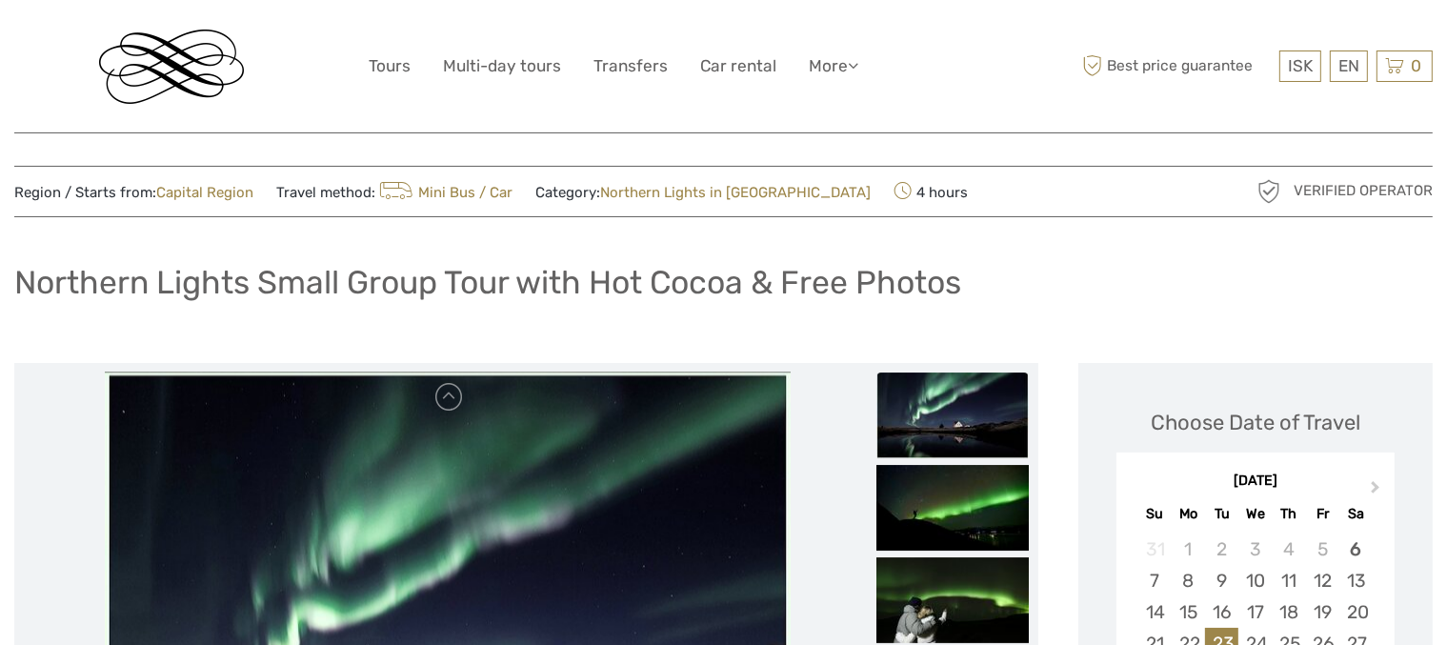
scroll to position [0, 0]
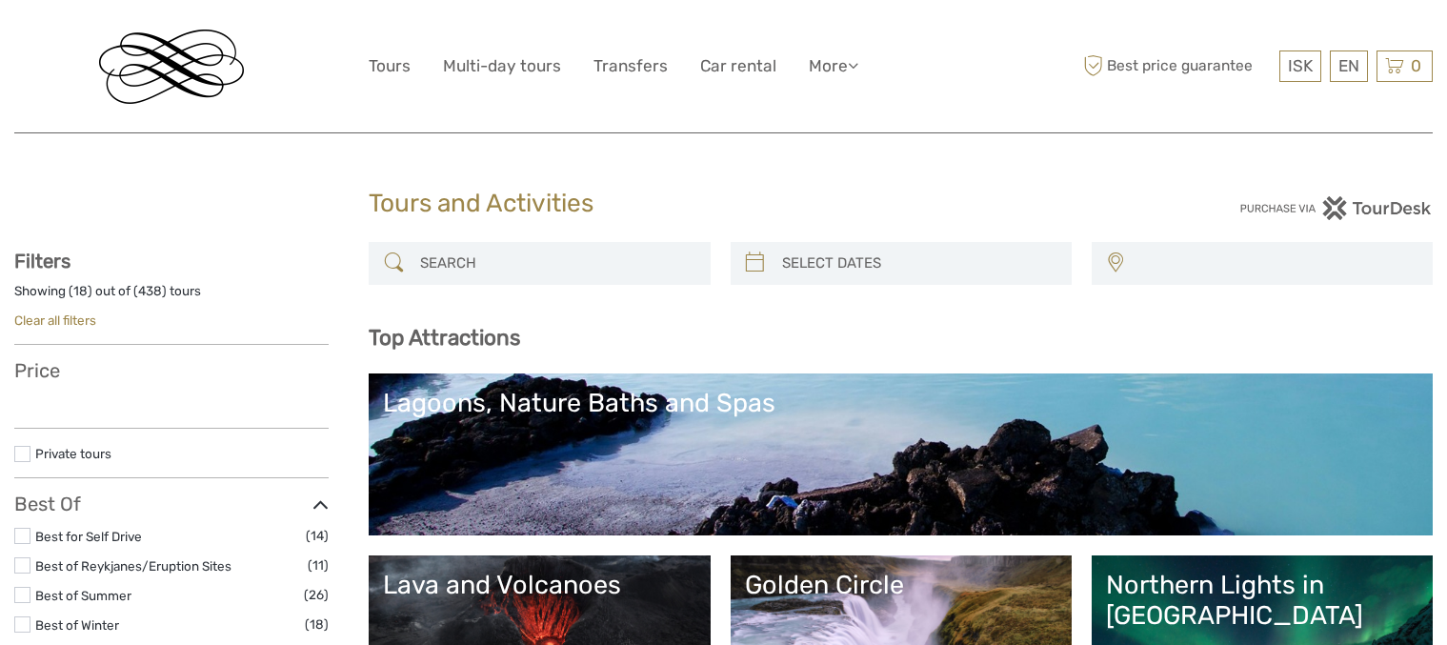
select select
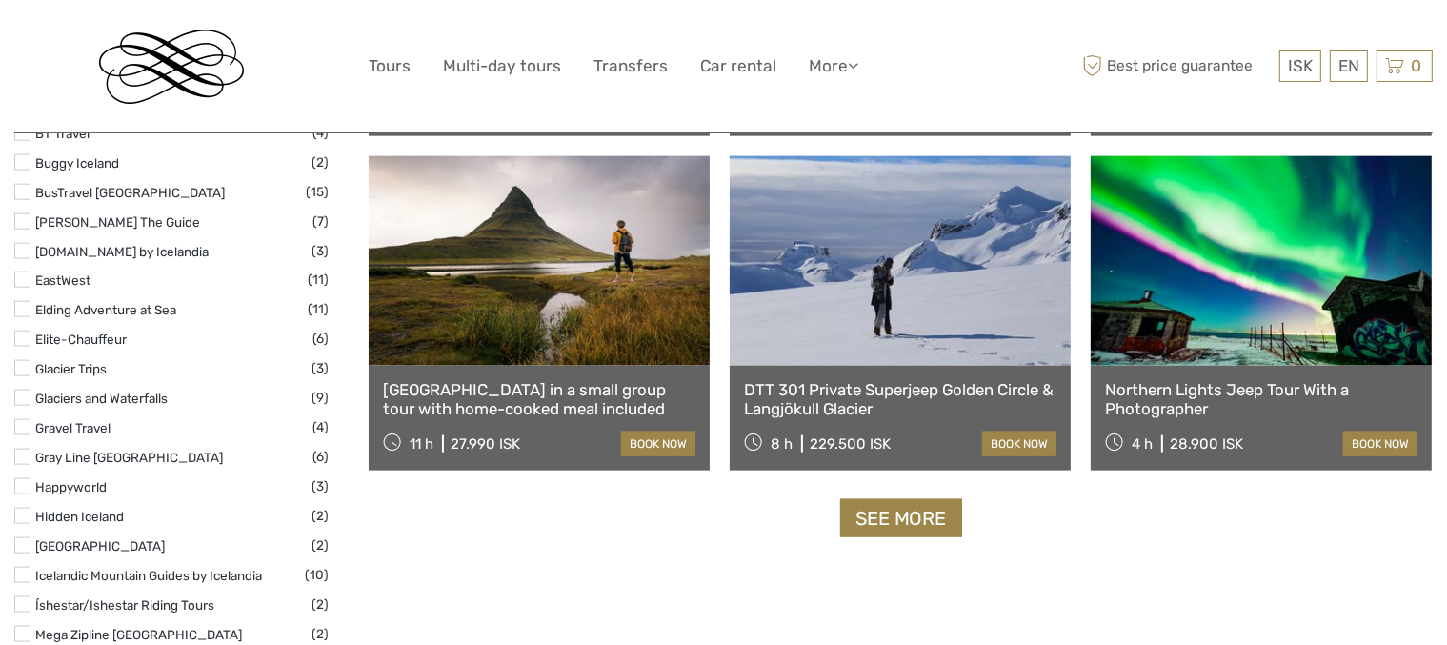
scroll to position [2286, 0]
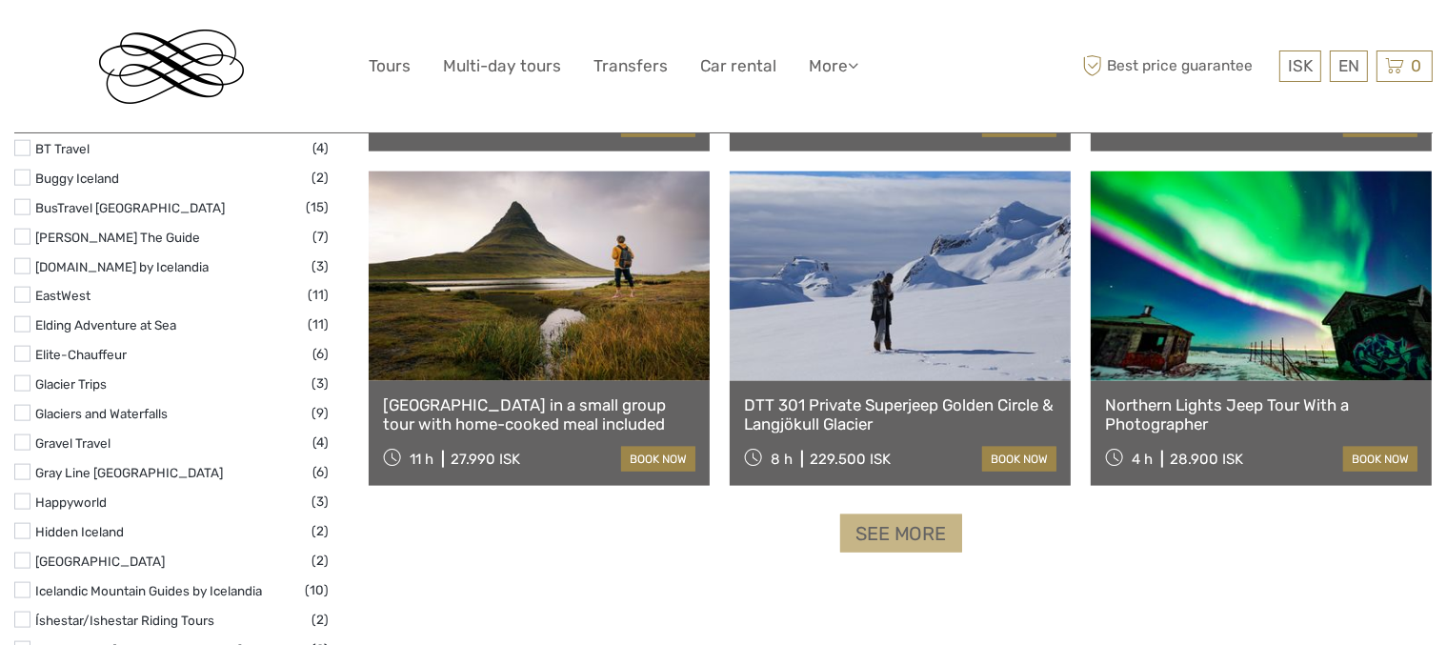
click at [943, 534] on link "See more" at bounding box center [901, 533] width 122 height 39
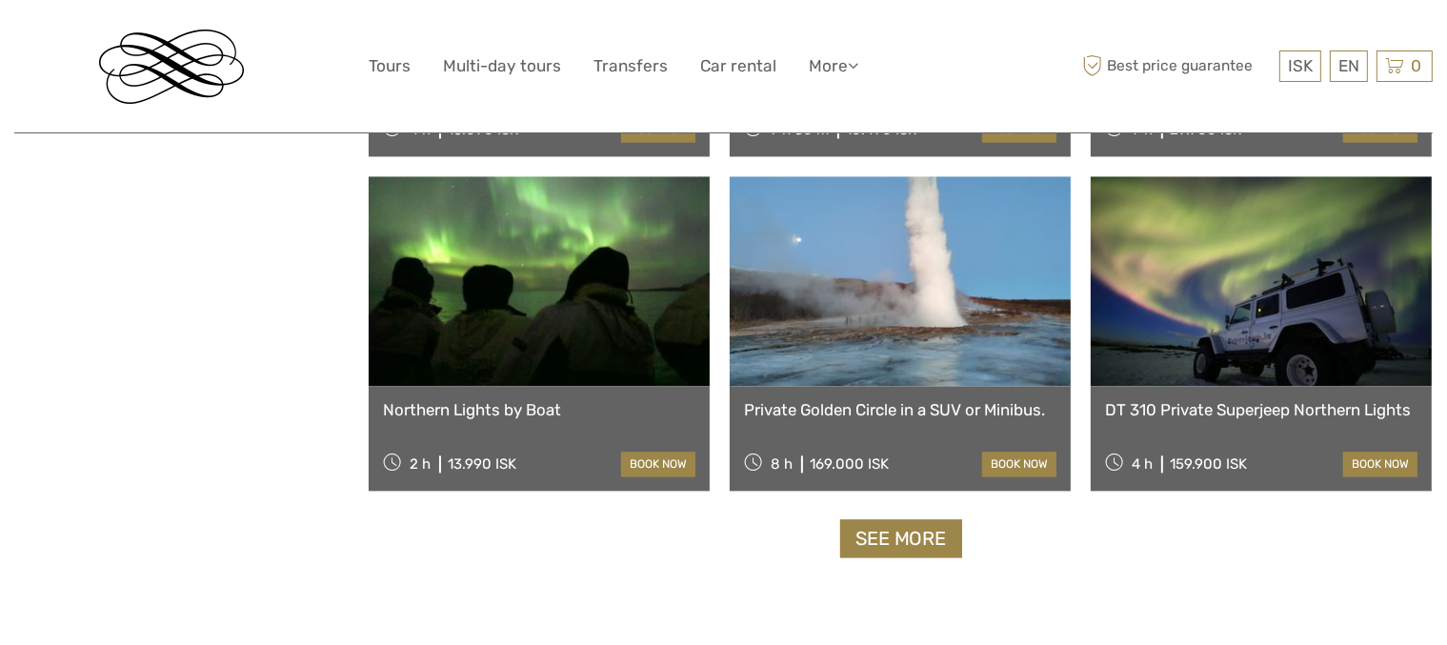
scroll to position [3811, 0]
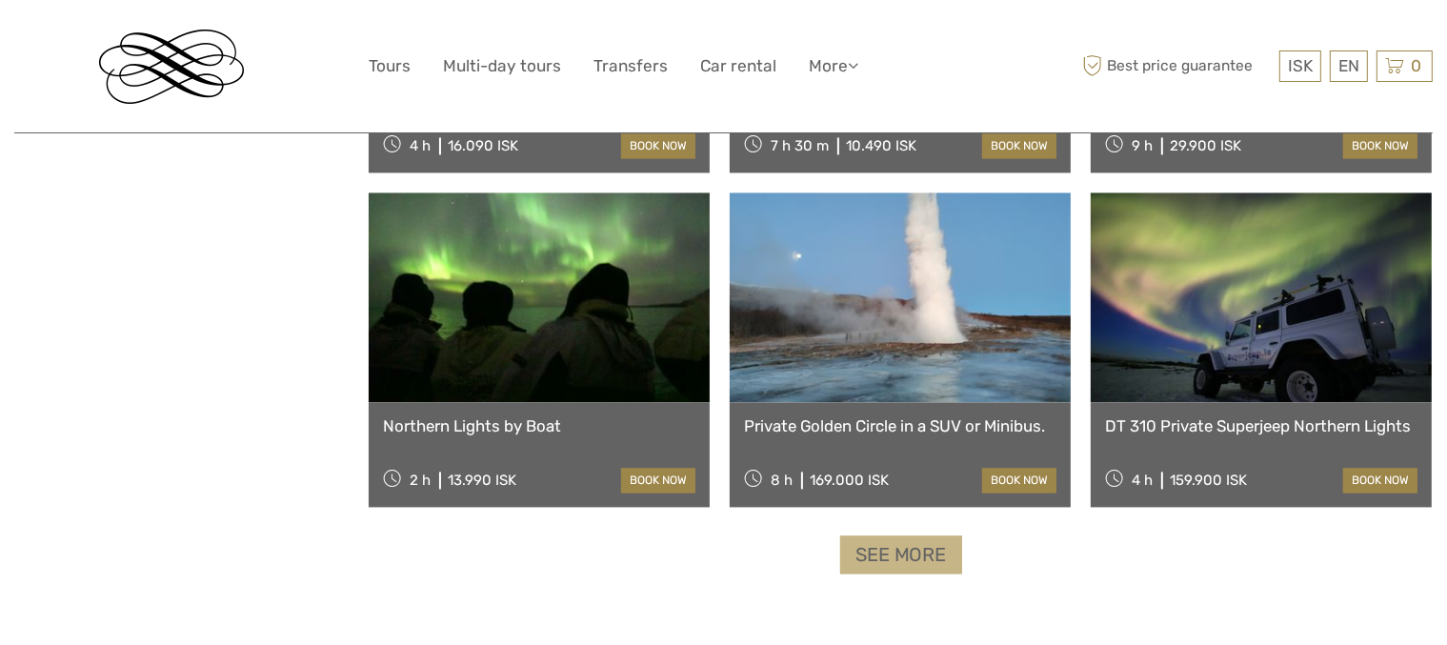
click at [930, 550] on link "See more" at bounding box center [901, 554] width 122 height 39
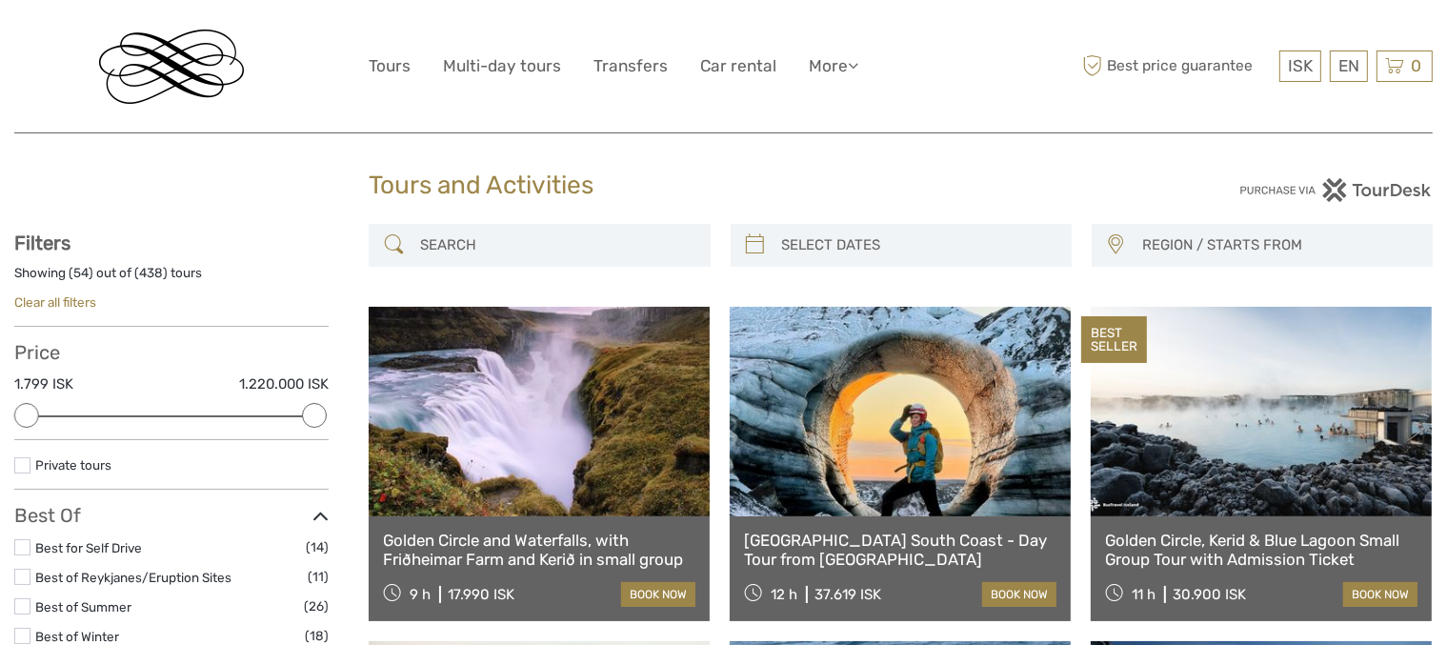
scroll to position [0, 0]
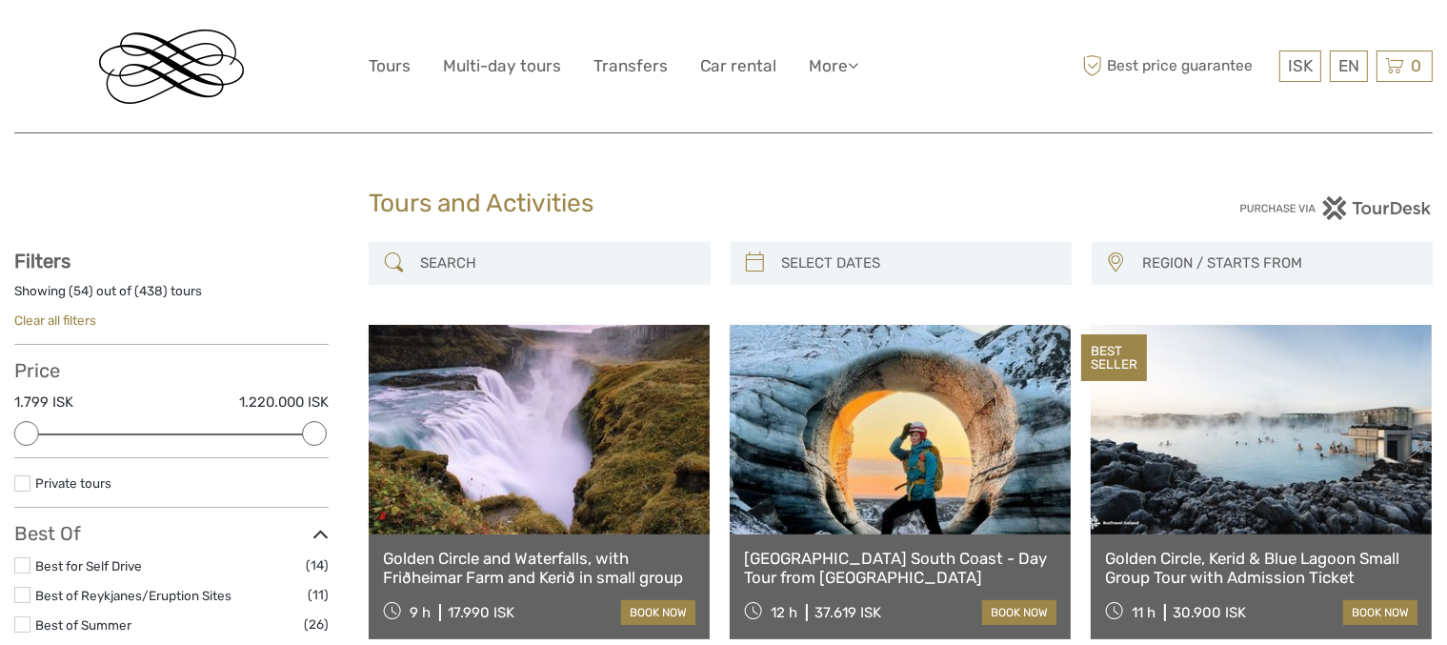
click at [519, 270] on input "search" at bounding box center [557, 263] width 288 height 33
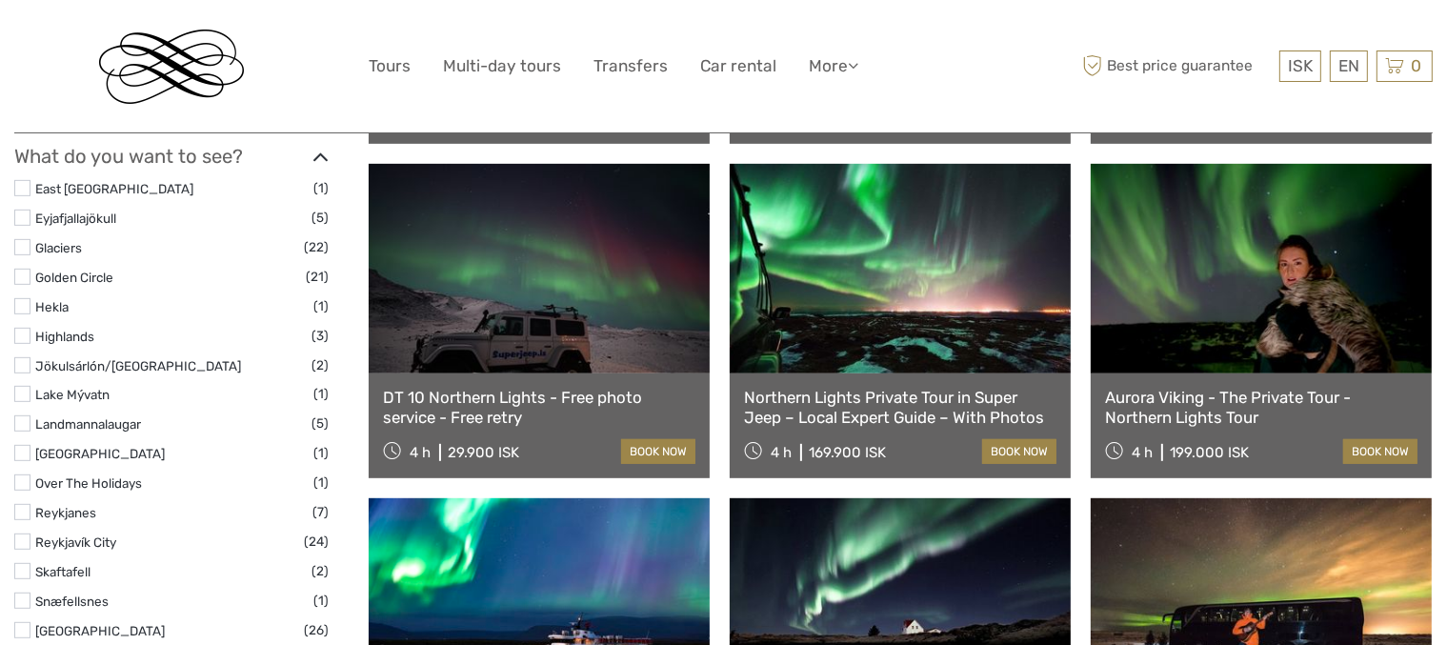
scroll to position [775, 0]
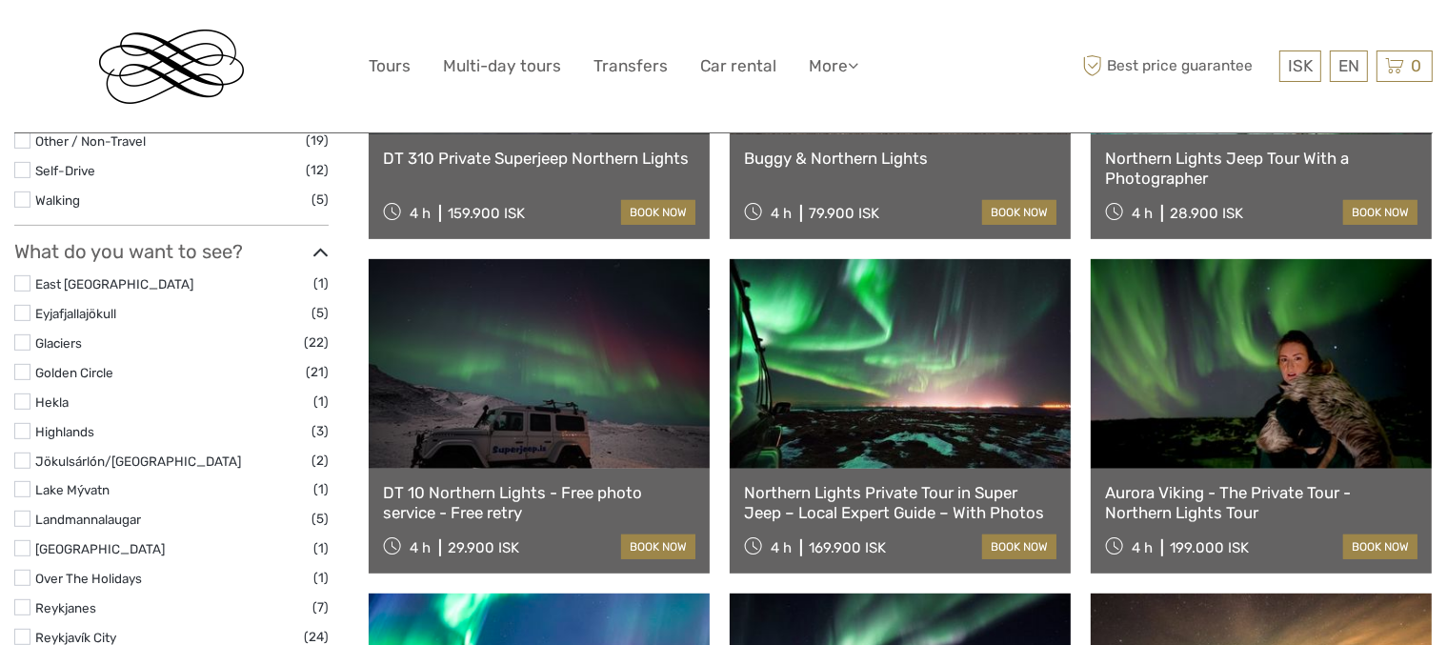
type input "Northern lights"
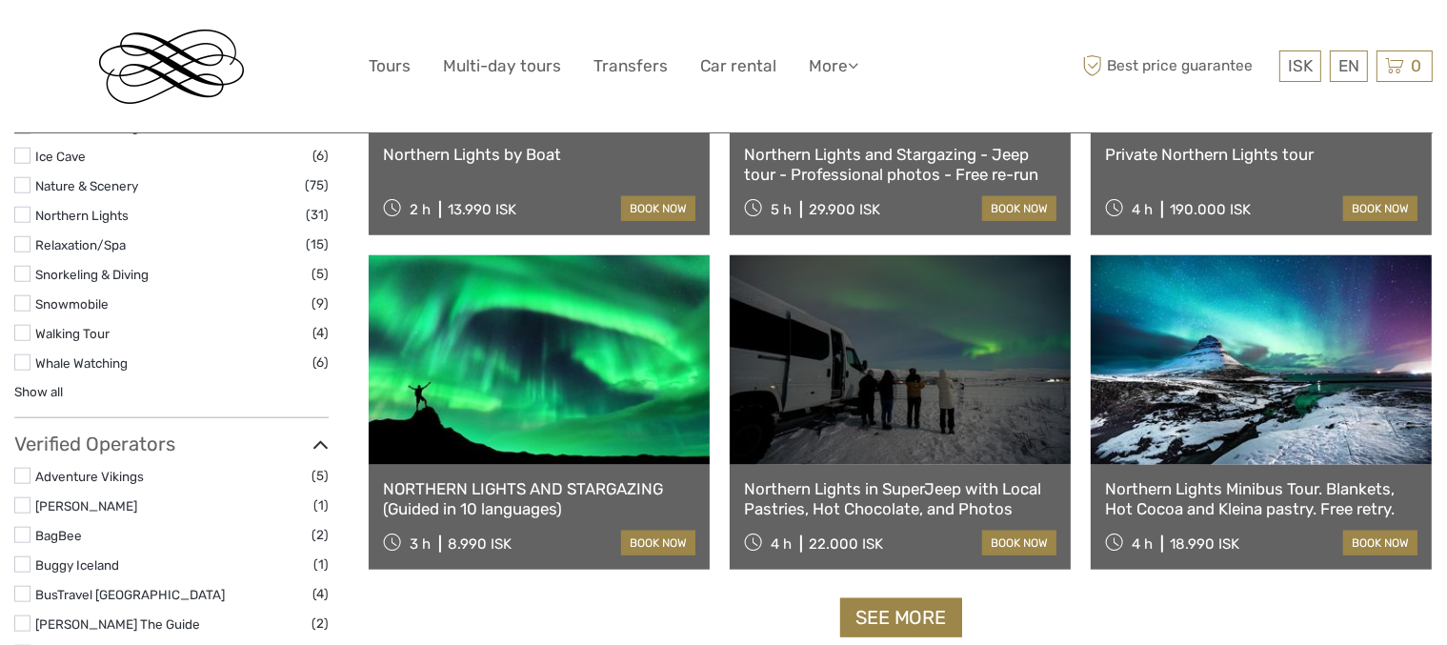
scroll to position [1822, 0]
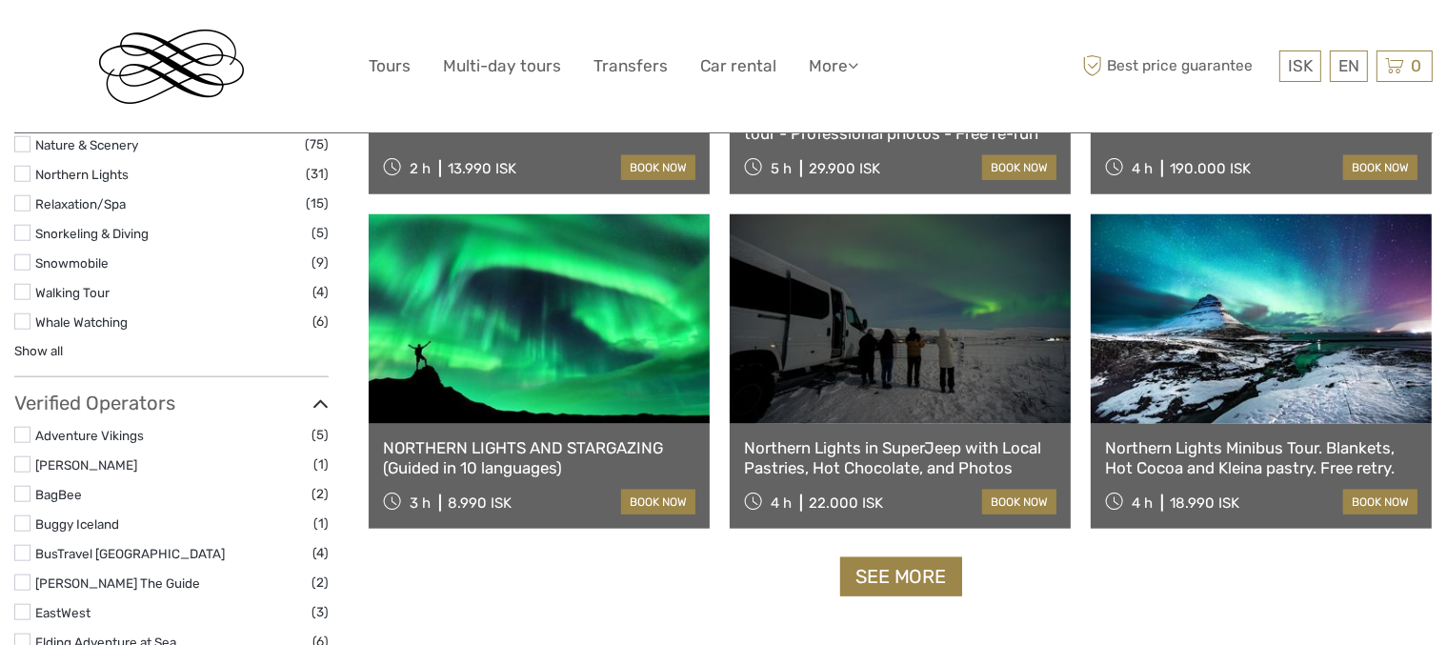
click at [588, 446] on link "NORTHERN LIGHTS AND STARGAZING (Guided in 10 languages)" at bounding box center [539, 457] width 312 height 39
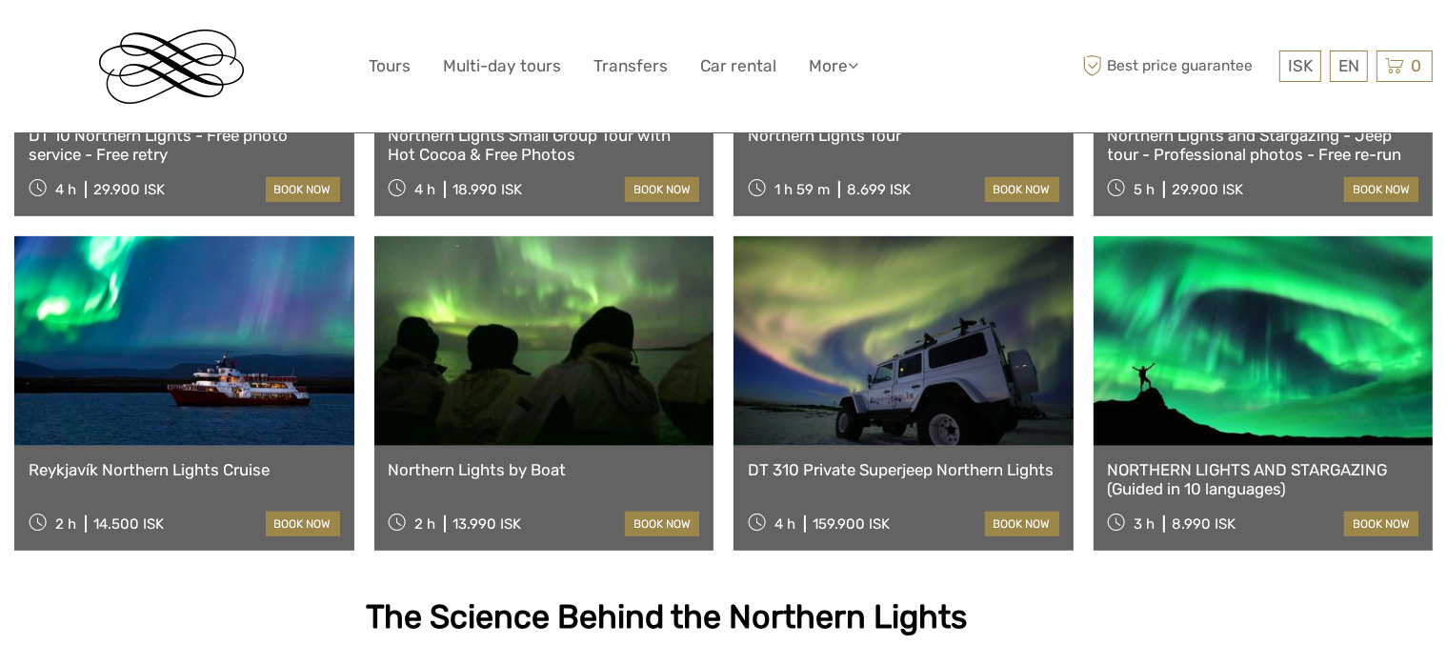
scroll to position [953, 0]
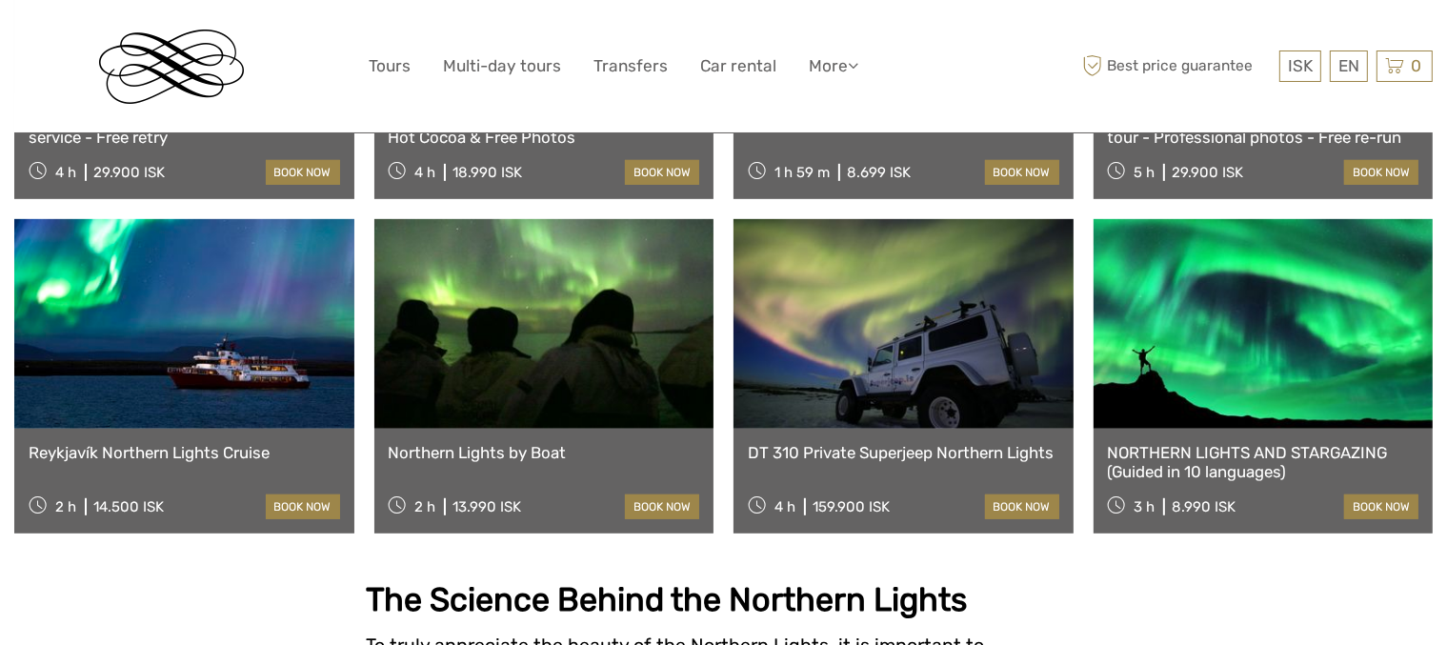
click at [1259, 443] on link "NORTHERN LIGHTS AND STARGAZING (Guided in 10 languages)" at bounding box center [1264, 462] width 312 height 39
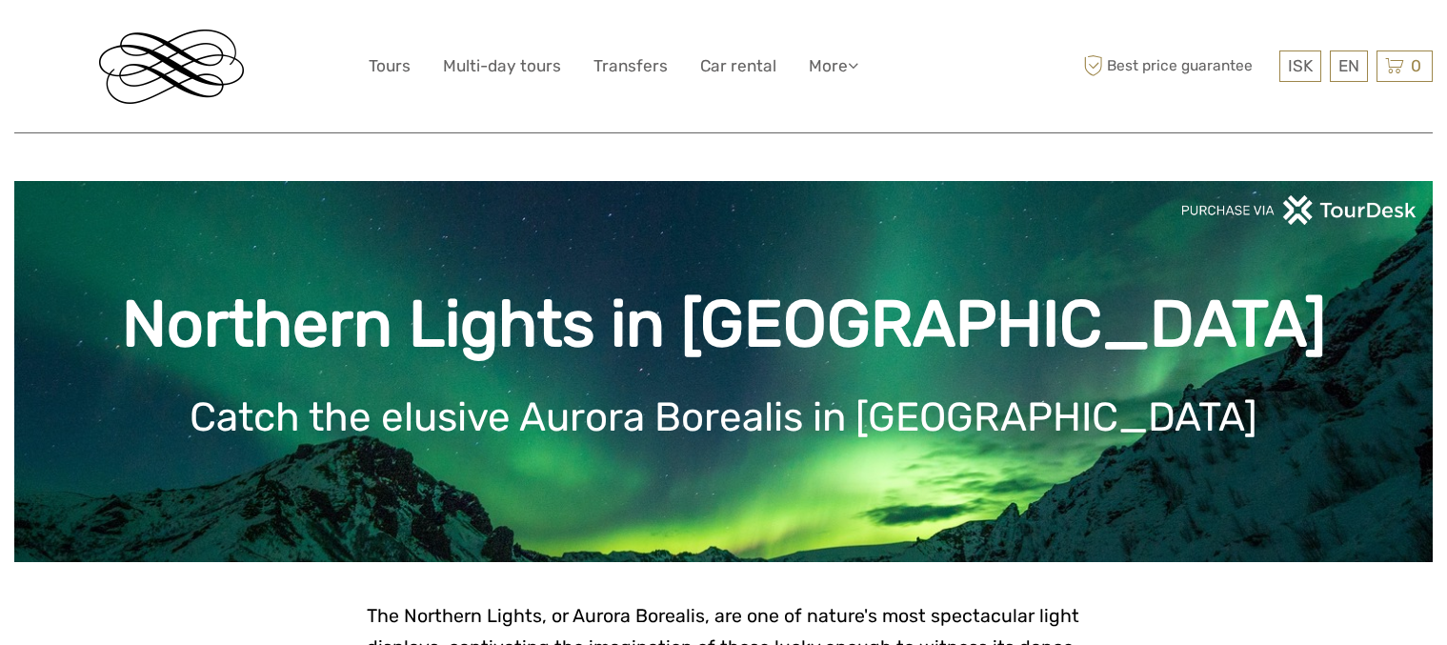
scroll to position [953, 0]
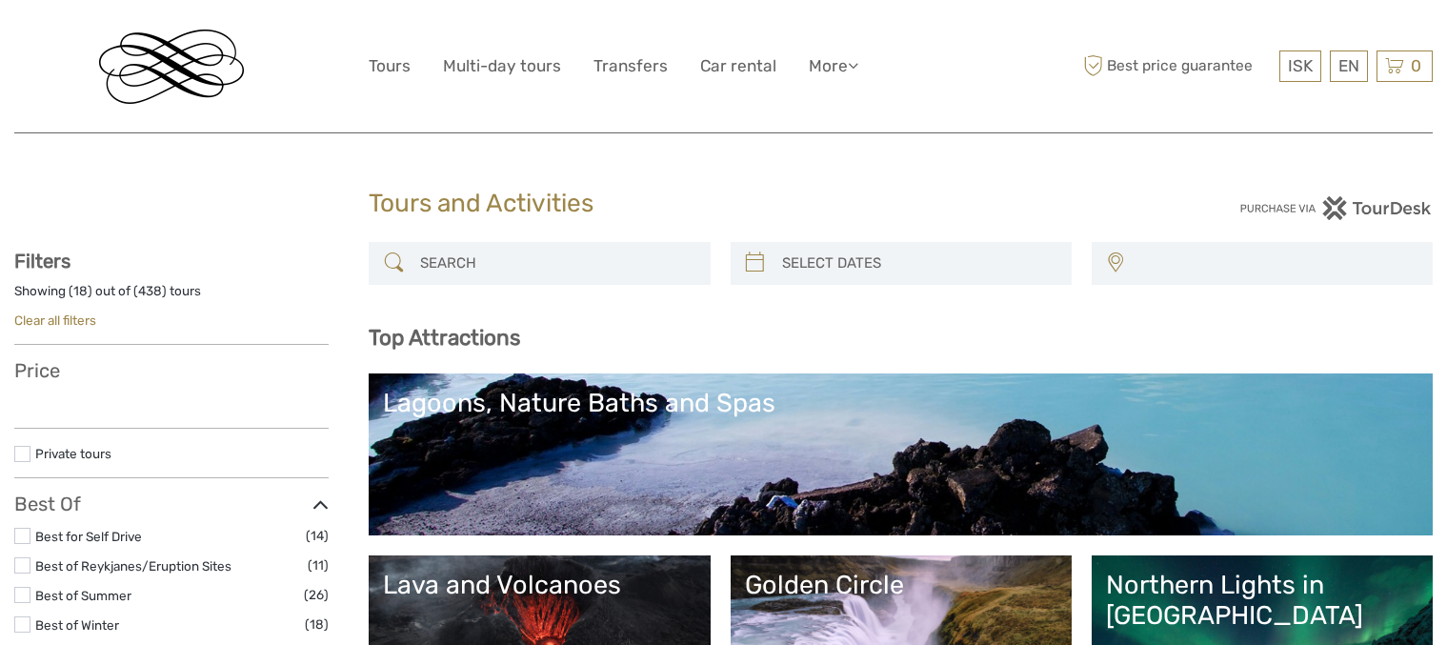
select select
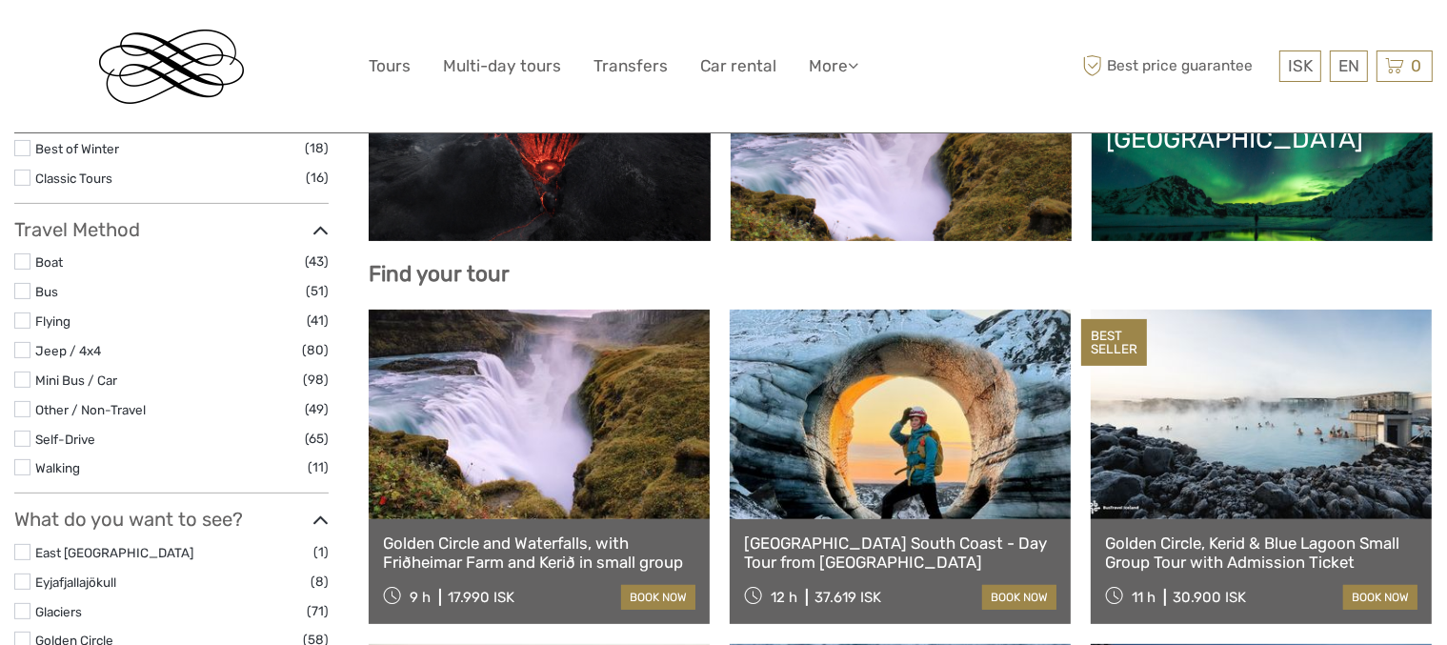
select select
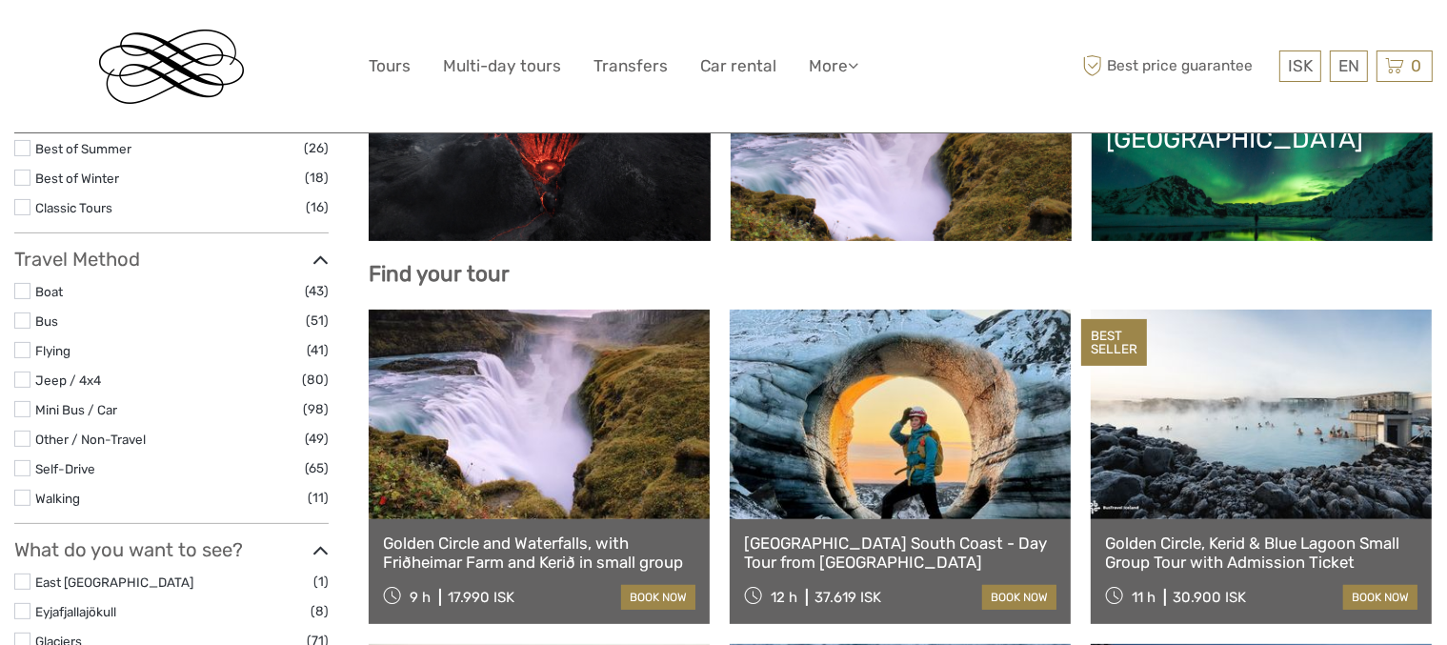
scroll to position [0, 0]
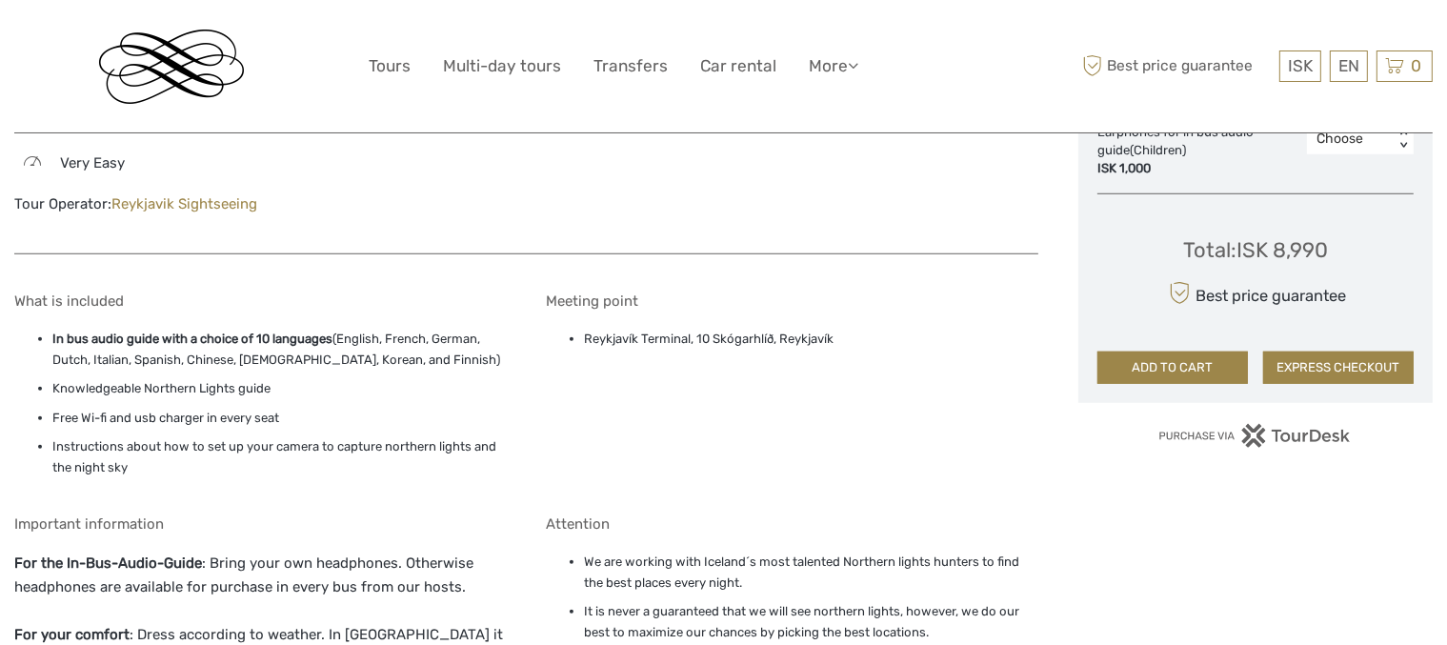
scroll to position [1429, 0]
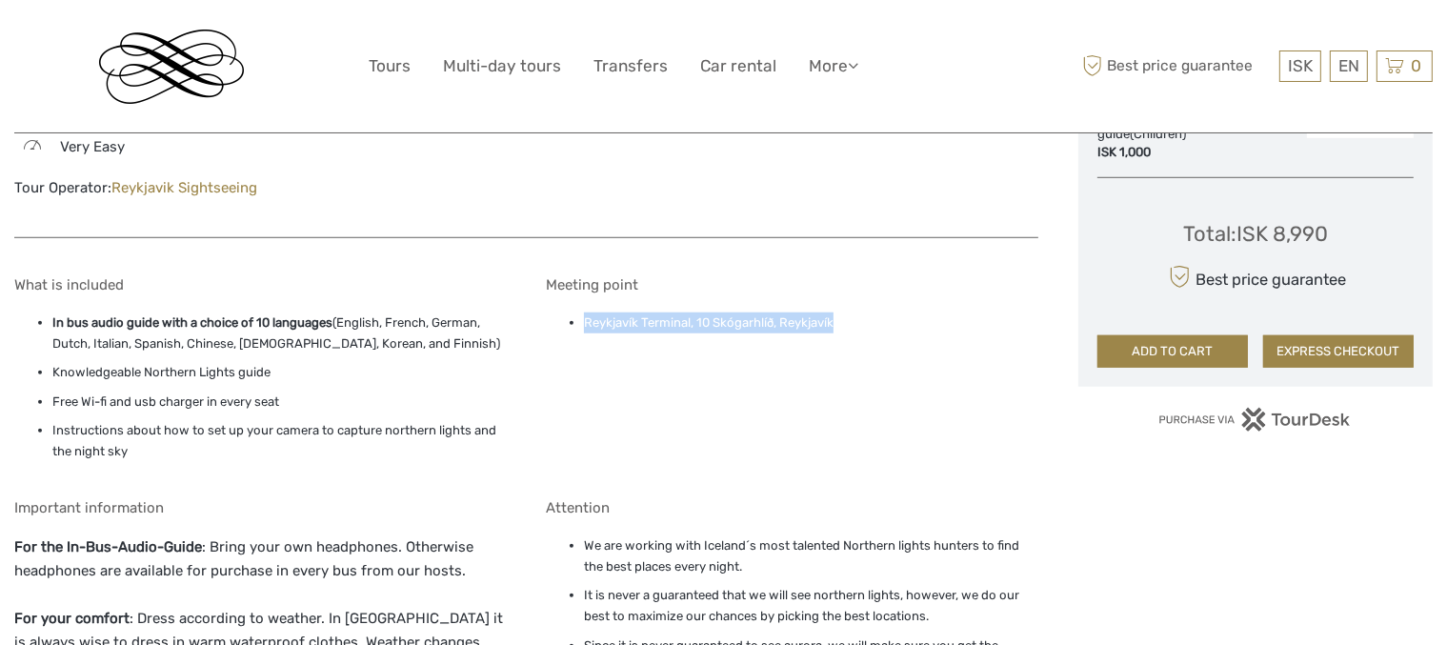
drag, startPoint x: 586, startPoint y: 296, endPoint x: 841, endPoint y: 299, distance: 255.3
click at [841, 312] on li "Reykjavík Terminal, 10 Skógarhlíð, Reykjavík" at bounding box center [810, 322] width 453 height 21
copy li "Reykjavík Terminal, 10 Skógarhlíð, Reykjavík"
